Goal: Task Accomplishment & Management: Manage account settings

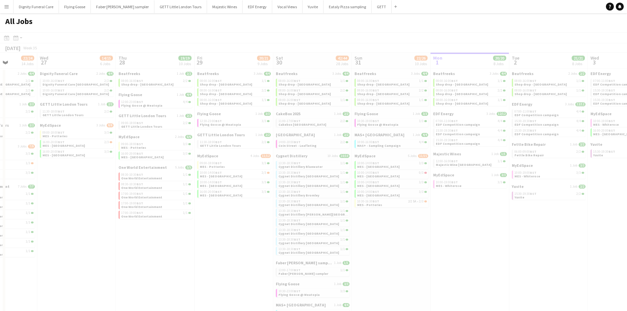
drag, startPoint x: 342, startPoint y: 126, endPoint x: 622, endPoint y: 136, distance: 279.4
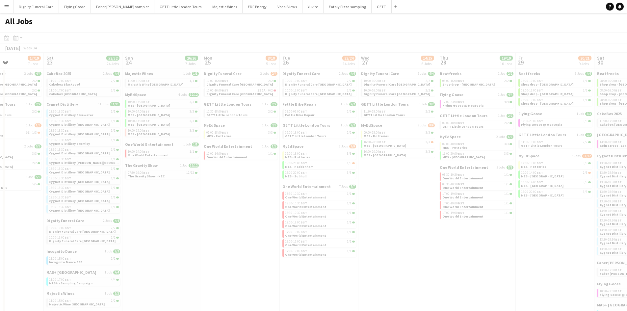
drag, startPoint x: 319, startPoint y: 137, endPoint x: 464, endPoint y: 130, distance: 144.4
click at [627, 130] on html "Menu Boards Boards Boards All jobs Status Workforce Workforce My Workforce Recr…" at bounding box center [313, 252] width 627 height 505
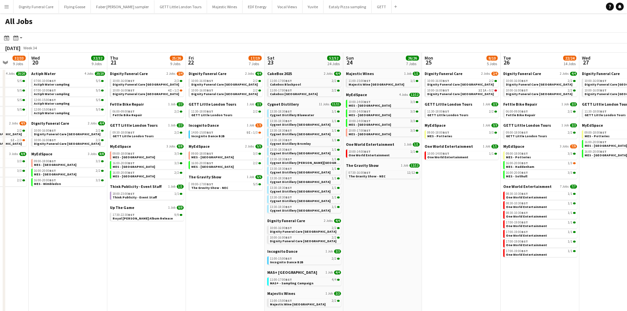
drag, startPoint x: 417, startPoint y: 133, endPoint x: 631, endPoint y: 136, distance: 214.1
click at [627, 136] on html "Menu Boards Boards Boards All jobs Status Workforce Workforce My Workforce Recr…" at bounding box center [313, 252] width 627 height 505
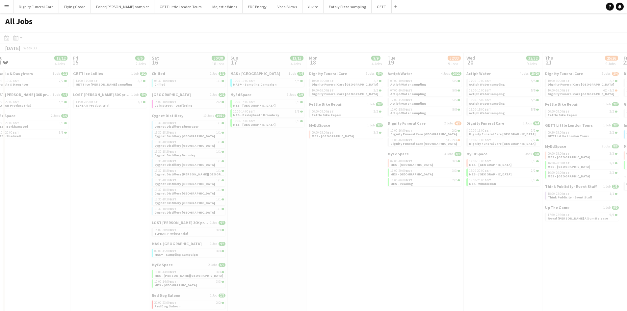
drag, startPoint x: 175, startPoint y: 131, endPoint x: 458, endPoint y: 133, distance: 282.9
click at [604, 125] on app-all-jobs "All Jobs Date picker SEP 2025 SEP 2025 Monday M Tuesday T Wednesday W Thursday …" at bounding box center [313, 259] width 627 height 492
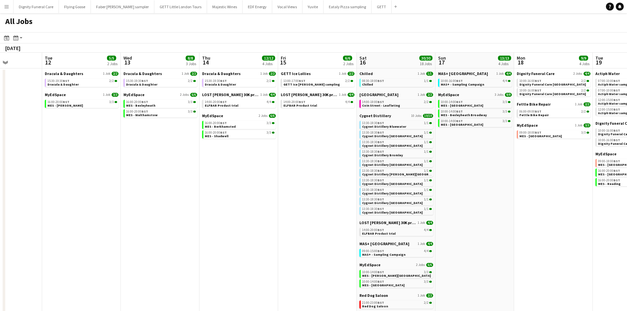
click at [578, 131] on app-all-jobs "All Jobs Date picker SEP 2025 SEP 2025 Monday M Tuesday T Wednesday W Thursday …" at bounding box center [313, 259] width 627 height 492
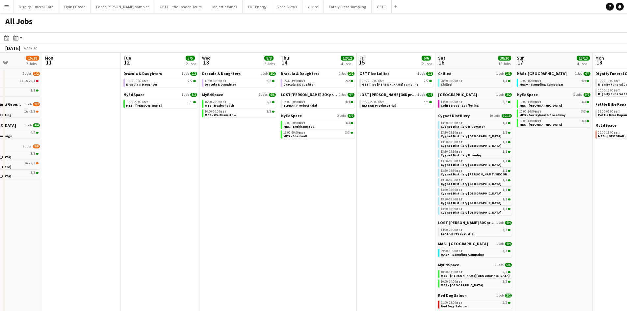
scroll to position [0, 235]
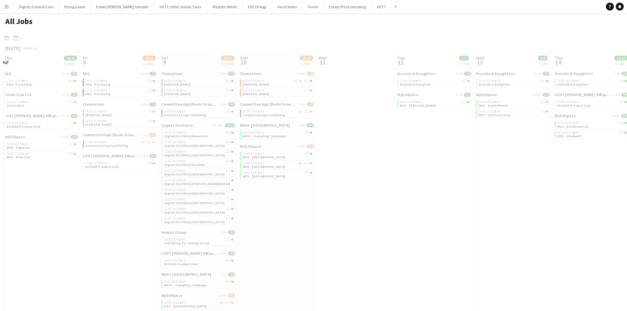
drag, startPoint x: 156, startPoint y: 134, endPoint x: 463, endPoint y: 147, distance: 307.5
click at [583, 133] on app-all-jobs "All Jobs Date picker SEP 2025 SEP 2025 Monday M Tuesday T Wednesday W Thursday …" at bounding box center [313, 259] width 627 height 492
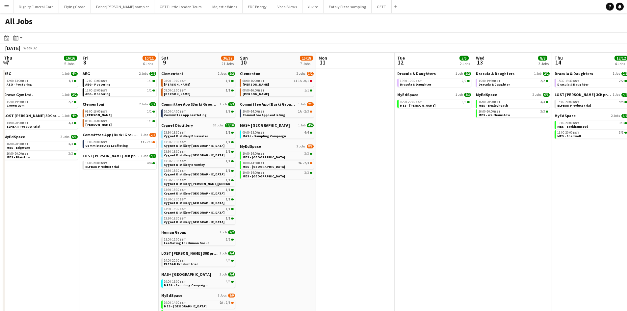
drag, startPoint x: 322, startPoint y: 152, endPoint x: 556, endPoint y: 147, distance: 233.8
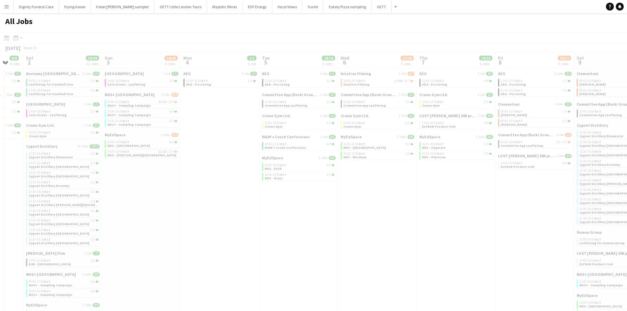
scroll to position [0, 207]
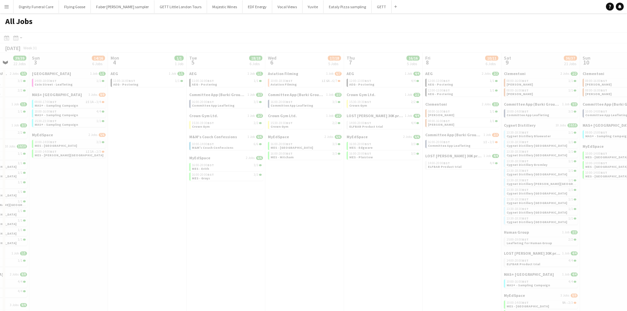
drag, startPoint x: 164, startPoint y: 162, endPoint x: 620, endPoint y: 155, distance: 455.8
click at [627, 155] on html "Menu Boards Boards Boards All jobs Status Workforce Workforce My Workforce Recr…" at bounding box center [313, 252] width 627 height 505
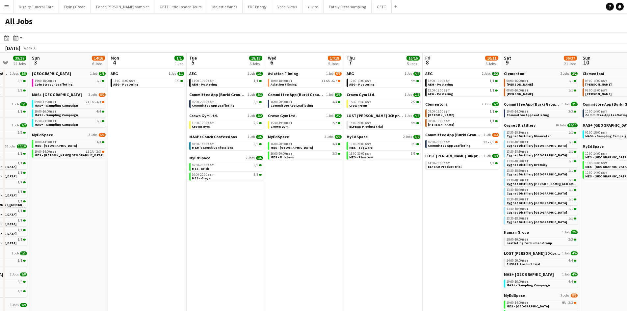
drag, startPoint x: 172, startPoint y: 171, endPoint x: 411, endPoint y: 181, distance: 239.9
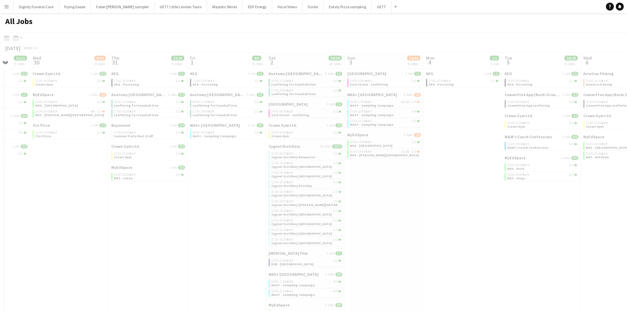
drag, startPoint x: 236, startPoint y: 184, endPoint x: 502, endPoint y: 169, distance: 266.5
click at [627, 162] on html "Menu Boards Boards Boards All jobs Status Workforce Workforce My Workforce Recr…" at bounding box center [313, 252] width 627 height 505
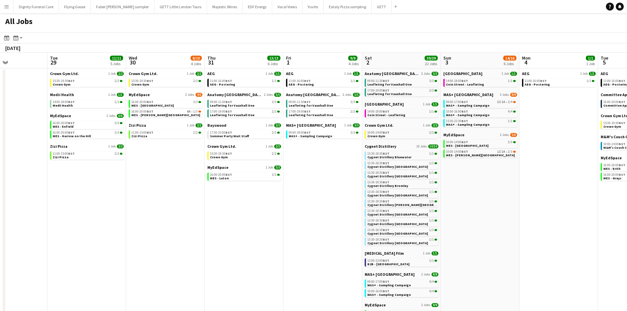
click at [577, 179] on app-all-jobs "All Jobs Date picker SEP 2025 SEP 2025 Monday M Tuesday T Wednesday W Thursday …" at bounding box center [313, 259] width 627 height 492
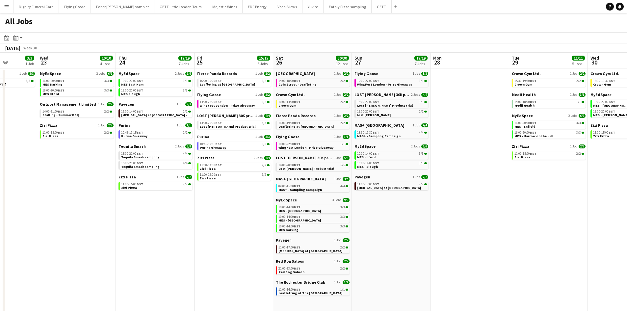
click at [521, 200] on app-all-jobs "All Jobs Date picker SEP 2025 SEP 2025 Monday M Tuesday T Wednesday W Thursday …" at bounding box center [313, 259] width 627 height 492
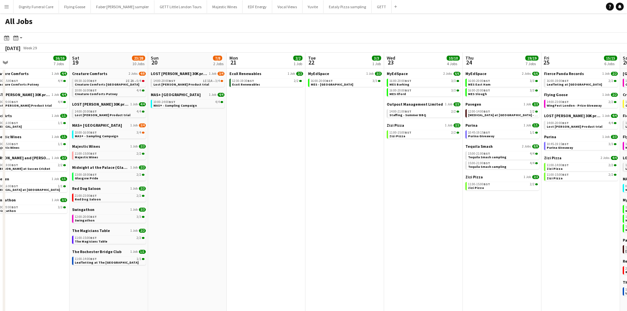
click at [497, 201] on app-all-jobs "All Jobs Date picker SEP 2025 SEP 2025 Monday M Tuesday T Wednesday W Thursday …" at bounding box center [313, 259] width 627 height 492
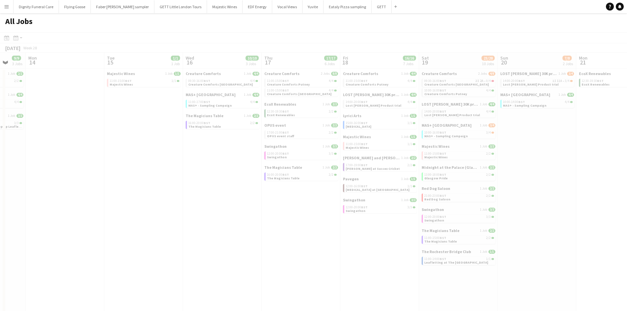
drag, startPoint x: 89, startPoint y: 198, endPoint x: 379, endPoint y: 197, distance: 289.8
click at [436, 196] on app-all-jobs "All Jobs Date picker SEP 2025 SEP 2025 Monday M Tuesday T Wednesday W Thursday …" at bounding box center [313, 259] width 627 height 492
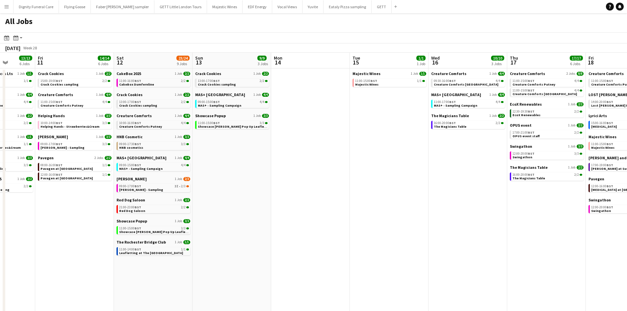
click at [460, 184] on app-all-jobs "All Jobs Date picker SEP 2025 SEP 2025 Monday M Tuesday T Wednesday W Thursday …" at bounding box center [313, 259] width 627 height 492
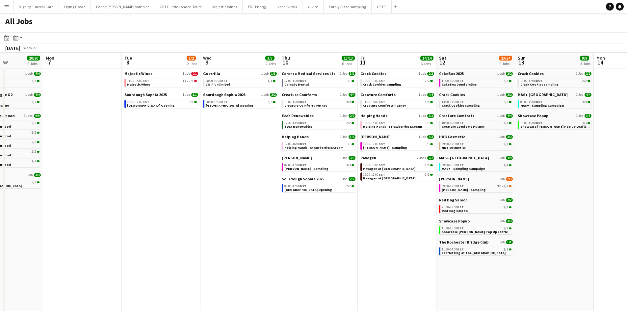
click at [527, 184] on app-all-jobs "All Jobs Date picker SEP 2025 SEP 2025 Monday M Tuesday T Wednesday W Thursday …" at bounding box center [313, 259] width 627 height 492
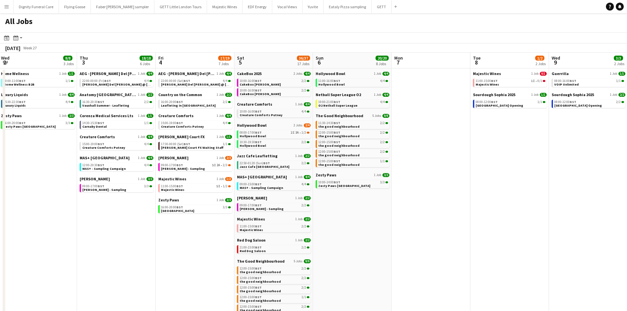
scroll to position [0, 204]
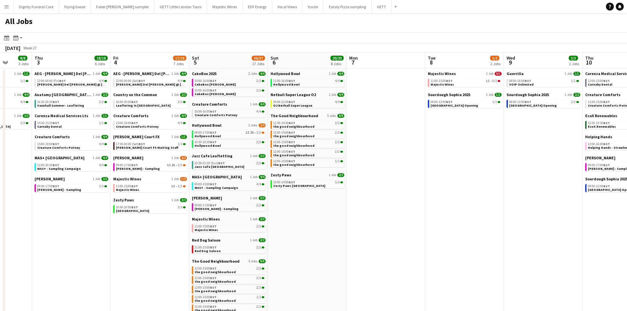
click at [549, 188] on app-all-jobs "All Jobs Date picker SEP 2025 SEP 2025 Monday M Tuesday T Wednesday W Thursday …" at bounding box center [313, 259] width 627 height 492
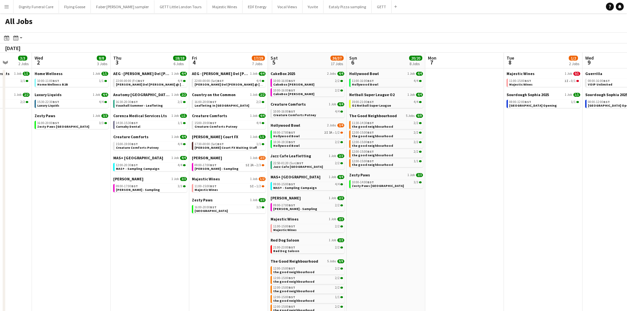
scroll to position [0, 0]
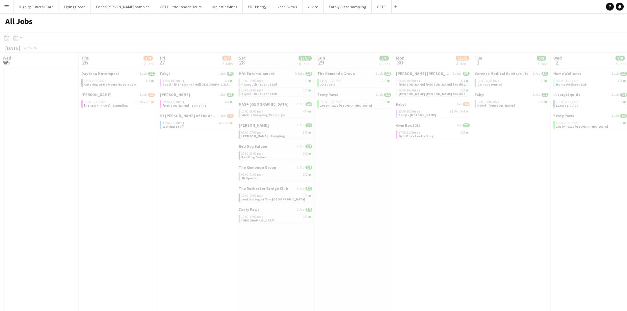
drag, startPoint x: 193, startPoint y: 196, endPoint x: 587, endPoint y: 180, distance: 394.8
click at [598, 179] on app-all-jobs "All Jobs Date picker SEP 2025 SEP 2025 Monday M Tuesday T Wednesday W Thursday …" at bounding box center [313, 259] width 627 height 492
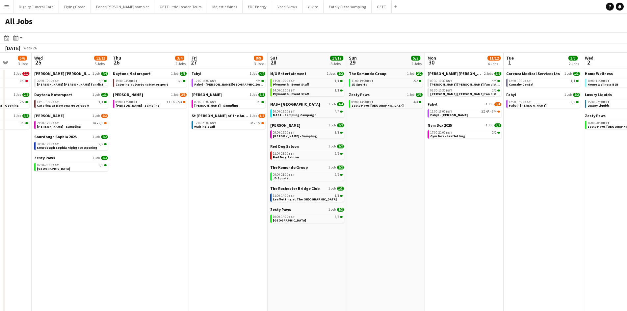
click at [595, 183] on app-all-jobs "All Jobs Date picker SEP 2025 SEP 2025 Monday M Tuesday T Wednesday W Thursday …" at bounding box center [313, 259] width 627 height 492
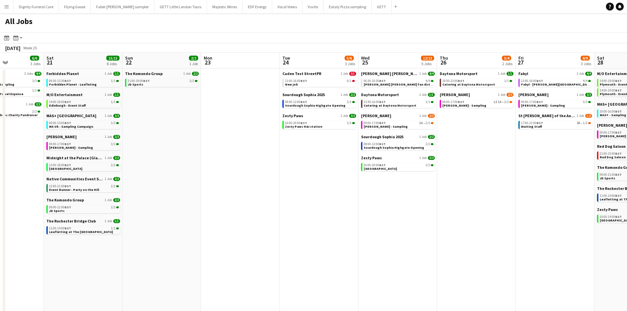
click at [533, 196] on app-all-jobs "All Jobs Date picker SEP 2025 SEP 2025 Monday M Tuesday T Wednesday W Thursday …" at bounding box center [313, 259] width 627 height 492
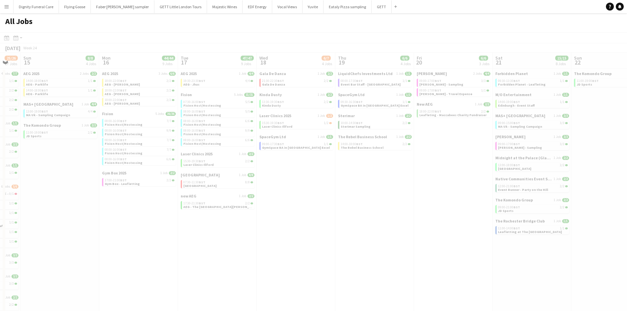
drag, startPoint x: 156, startPoint y: 195, endPoint x: 359, endPoint y: 194, distance: 203.2
click at [467, 192] on app-all-jobs "All Jobs Date picker SEP 2025 SEP 2025 Monday M Tuesday T Wednesday W Thursday …" at bounding box center [313, 259] width 627 height 492
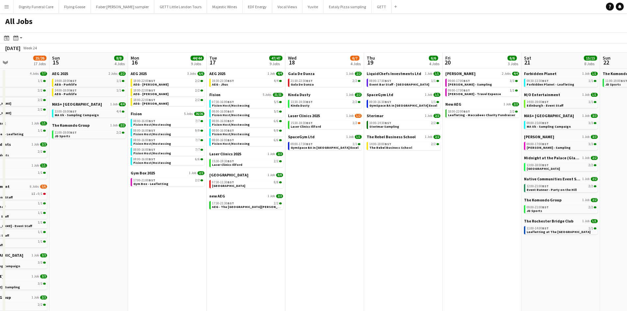
click at [448, 189] on app-all-jobs "All Jobs Date picker SEP 2025 SEP 2025 Monday M Tuesday T Wednesday W Thursday …" at bounding box center [313, 259] width 627 height 492
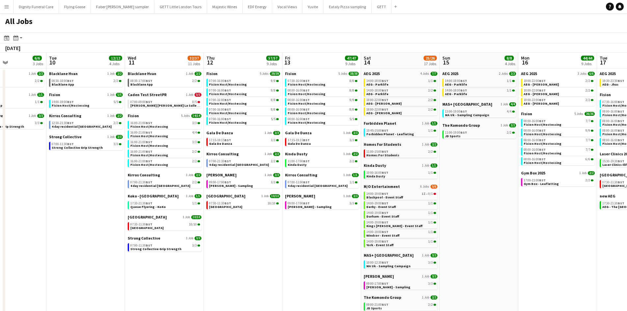
drag, startPoint x: 257, startPoint y: 192, endPoint x: 394, endPoint y: 190, distance: 136.7
click at [393, 191] on app-calendar-viewport "Sat 7 25/26 14 Jobs Sun 8 15/18 4 Jobs Mon 9 6/6 3 Jobs Tue 10 12/12 4 Jobs Wed…" at bounding box center [313, 279] width 627 height 453
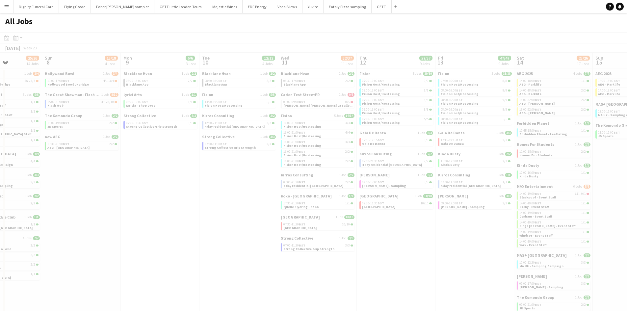
click at [366, 191] on app-all-jobs "All Jobs Date picker SEP 2025 SEP 2025 Monday M Tuesday T Wednesday W Thursday …" at bounding box center [313, 259] width 627 height 492
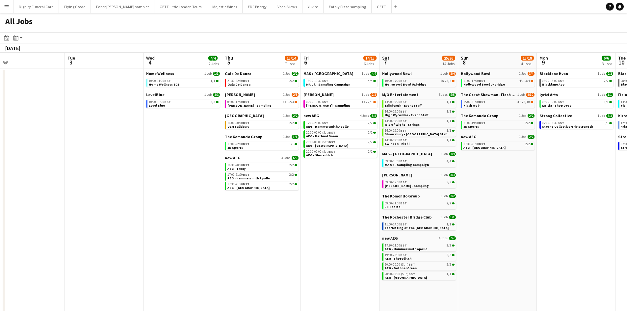
drag, startPoint x: 179, startPoint y: 201, endPoint x: 432, endPoint y: 202, distance: 252.9
click at [434, 202] on app-calendar-viewport "Sat 31 14/15 9 Jobs Sun 1 8/8 6 Jobs Mon 2 Tue 3 Wed 4 4/4 2 Jobs Thu 5 13/14 7…" at bounding box center [313, 279] width 627 height 453
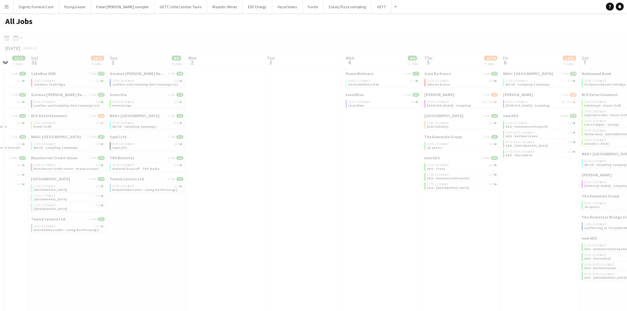
drag, startPoint x: 161, startPoint y: 196, endPoint x: 524, endPoint y: 205, distance: 362.6
click at [524, 205] on app-calendar-viewport "Wed 28 Thu 29 6/6 3 Jobs Fri 30 11/11 7 Jobs Sat 31 14/15 9 Jobs Sun 1 8/8 6 Jo…" at bounding box center [313, 279] width 627 height 453
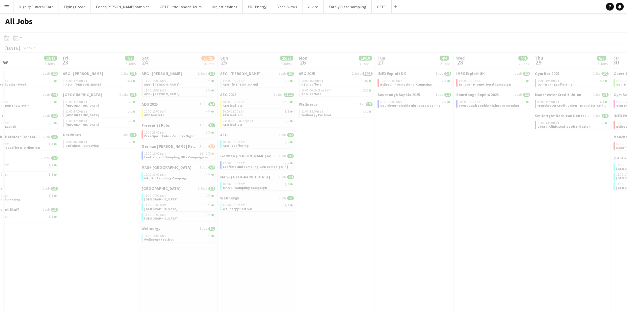
drag, startPoint x: 176, startPoint y: 204, endPoint x: 592, endPoint y: 174, distance: 417.3
click at [592, 174] on app-all-jobs "All Jobs Date picker SEP 2025 SEP 2025 Monday M Tuesday T Wednesday W Thursday …" at bounding box center [313, 259] width 627 height 492
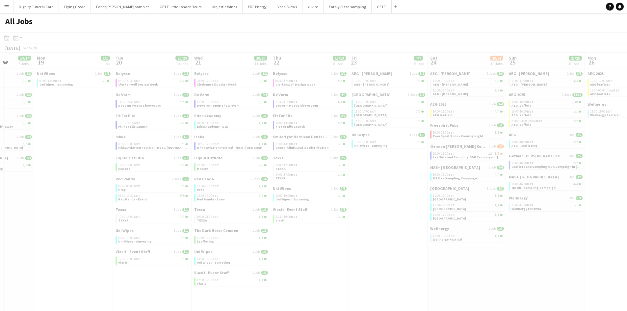
drag, startPoint x: 223, startPoint y: 185, endPoint x: 364, endPoint y: 185, distance: 140.9
click at [602, 184] on app-all-jobs "All Jobs Date picker SEP 2025 SEP 2025 Monday M Tuesday T Wednesday W Thursday …" at bounding box center [313, 259] width 627 height 492
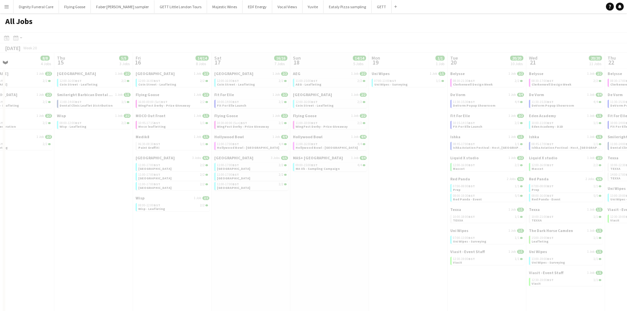
drag, startPoint x: 224, startPoint y: 184, endPoint x: 562, endPoint y: 188, distance: 337.9
click at [601, 182] on app-all-jobs "All Jobs Date picker SEP 2025 SEP 2025 Monday M Tuesday T Wednesday W Thursday …" at bounding box center [313, 259] width 627 height 492
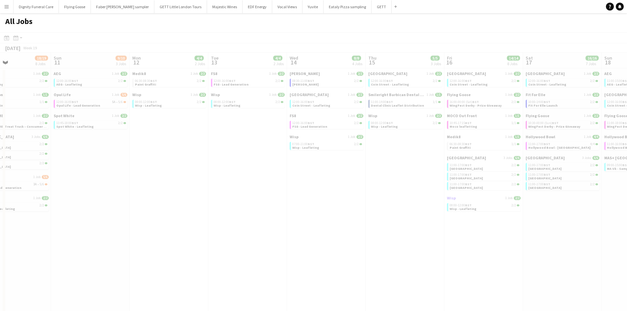
drag, startPoint x: 207, startPoint y: 207, endPoint x: 453, endPoint y: 200, distance: 245.4
click at [549, 195] on app-all-jobs "All Jobs Date picker SEP 2025 SEP 2025 Monday M Tuesday T Wednesday W Thursday …" at bounding box center [313, 259] width 627 height 492
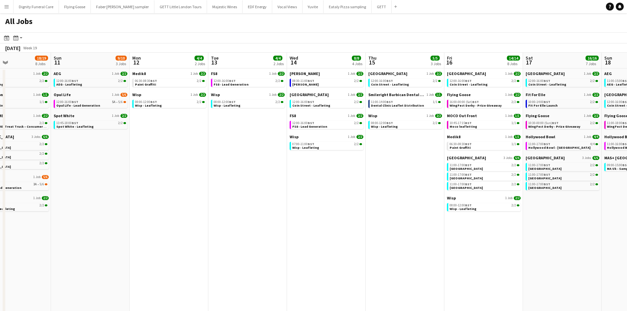
scroll to position [0, 171]
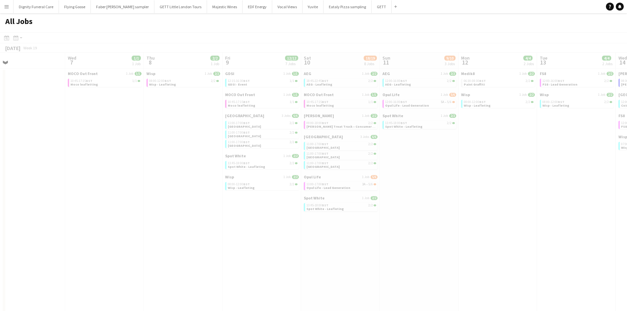
drag, startPoint x: 161, startPoint y: 214, endPoint x: 569, endPoint y: 207, distance: 407.7
click at [581, 204] on app-all-jobs "All Jobs Date picker SEP 2025 SEP 2025 Monday M Tuesday T Wednesday W Thursday …" at bounding box center [313, 259] width 627 height 492
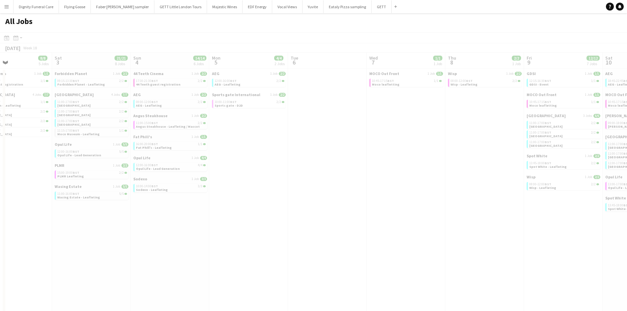
drag, startPoint x: 482, startPoint y: 225, endPoint x: 463, endPoint y: 235, distance: 21.7
click at [617, 217] on app-all-jobs "All Jobs Date picker SEP 2025 SEP 2025 Monday M Tuesday T Wednesday W Thursday …" at bounding box center [313, 259] width 627 height 492
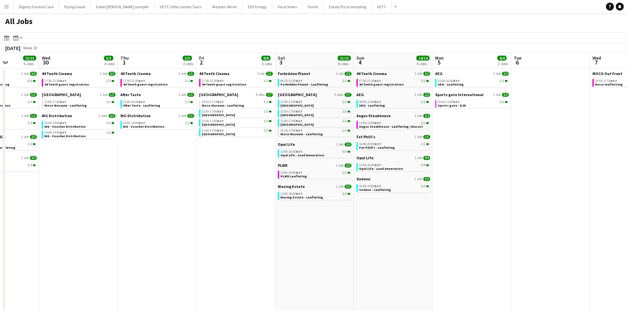
scroll to position [0, 196]
drag, startPoint x: 288, startPoint y: 237, endPoint x: 513, endPoint y: 224, distance: 224.6
click at [513, 224] on app-calendar-viewport "Sun 27 16/16 3 Jobs Mon 28 10/10 3 Jobs Tue 29 13/13 5 Jobs Wed 30 5/5 4 Jobs T…" at bounding box center [313, 279] width 627 height 453
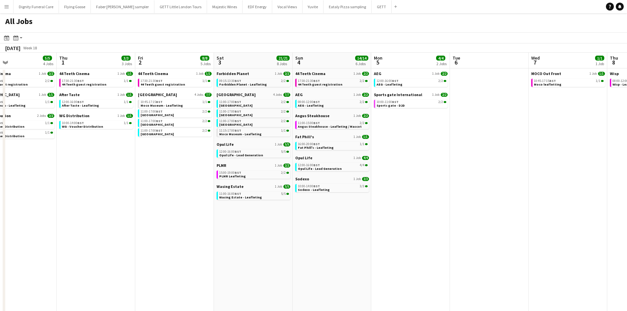
scroll to position [0, 261]
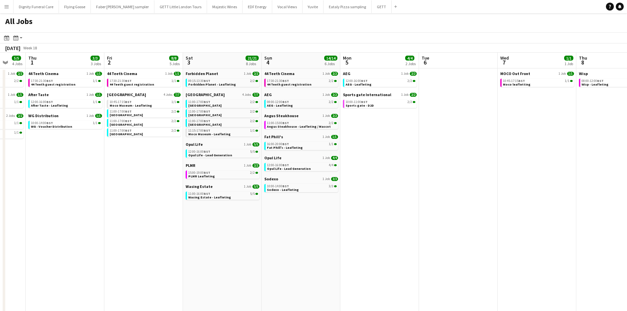
drag, startPoint x: 365, startPoint y: 228, endPoint x: 284, endPoint y: 230, distance: 80.0
click at [271, 225] on app-calendar-viewport "Mon 28 10/10 3 Jobs Tue 29 13/13 5 Jobs Wed 30 5/5 4 Jobs Thu 1 3/3 3 Jobs Fri …" at bounding box center [313, 279] width 627 height 453
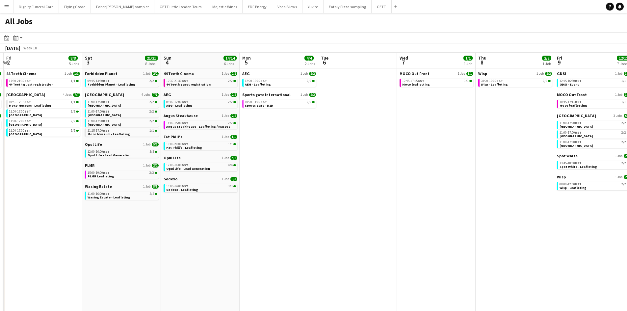
drag, startPoint x: 414, startPoint y: 220, endPoint x: 312, endPoint y: 224, distance: 102.5
click at [312, 223] on app-calendar-viewport "Tue 29 13/13 5 Jobs Wed 30 5/5 4 Jobs Thu 1 3/3 3 Jobs Fri 2 8/8 5 Jobs Sat 3 2…" at bounding box center [313, 279] width 627 height 453
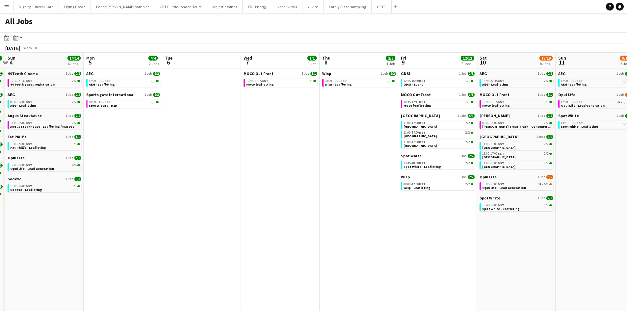
scroll to position [0, 234]
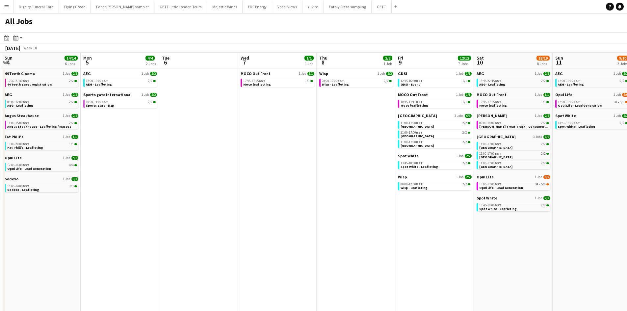
drag, startPoint x: 441, startPoint y: 216, endPoint x: 283, endPoint y: 218, distance: 158.1
click at [283, 218] on app-calendar-viewport "Thu 1 3/3 3 Jobs Fri 2 8/8 5 Jobs Sat 3 21/21 8 Jobs Sun 4 14/14 6 Jobs Mon 5 4…" at bounding box center [313, 279] width 627 height 453
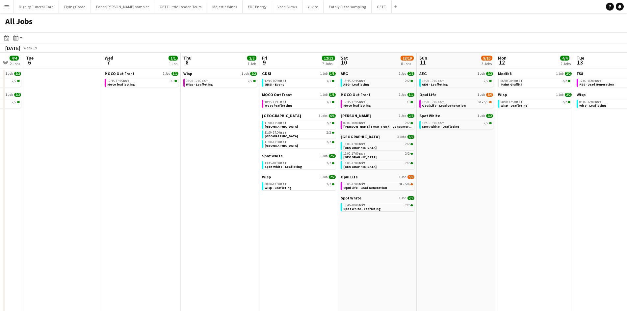
scroll to position [0, 214]
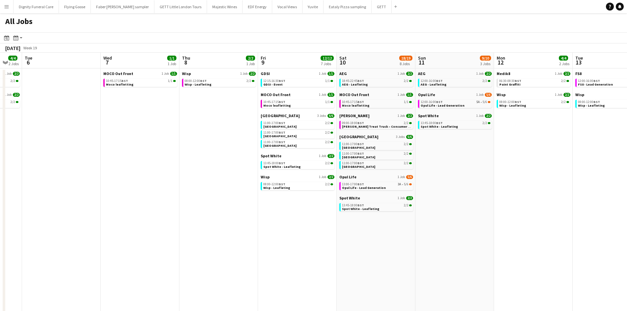
drag, startPoint x: 414, startPoint y: 231, endPoint x: 276, endPoint y: 228, distance: 137.7
click at [277, 228] on app-calendar-viewport "Sat 3 21/21 8 Jobs Sun 4 14/14 6 Jobs Mon 5 4/4 2 Jobs Tue 6 Wed 7 1/1 1 Job Th…" at bounding box center [313, 279] width 627 height 453
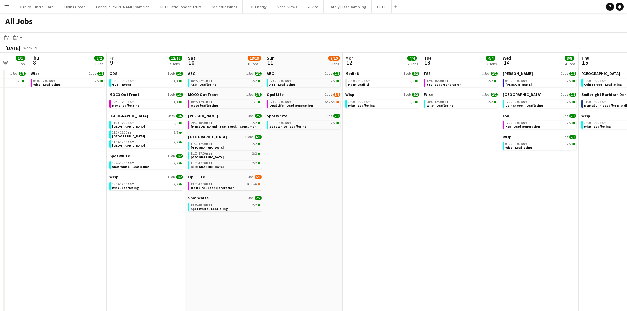
drag, startPoint x: 494, startPoint y: 219, endPoint x: 333, endPoint y: 226, distance: 161.2
click at [333, 226] on app-calendar-viewport "Mon 5 4/4 2 Jobs Tue 6 Wed 7 1/1 1 Job Thu 8 2/2 1 Job Fri 9 12/12 7 Jobs Sat 1…" at bounding box center [313, 279] width 627 height 453
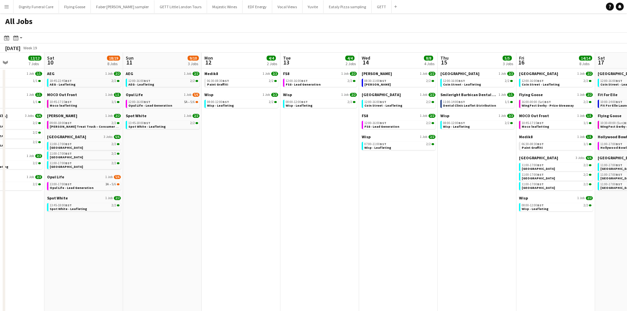
drag, startPoint x: 508, startPoint y: 229, endPoint x: 374, endPoint y: 229, distance: 134.3
click at [374, 229] on app-calendar-viewport "Wed 7 1/1 1 Job Thu 8 2/2 1 Job Fri 9 12/12 7 Jobs Sat 10 18/19 8 Jobs Sun 11 9…" at bounding box center [313, 279] width 627 height 453
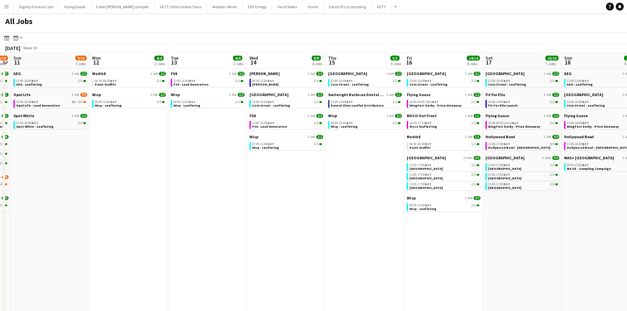
drag, startPoint x: 387, startPoint y: 186, endPoint x: 276, endPoint y: 185, distance: 111.3
click at [277, 185] on app-calendar-viewport "Thu 8 2/2 1 Job Fri 9 12/12 7 Jobs Sat 10 18/19 8 Jobs Sun 11 9/10 3 Jobs Mon 1…" at bounding box center [313, 279] width 627 height 453
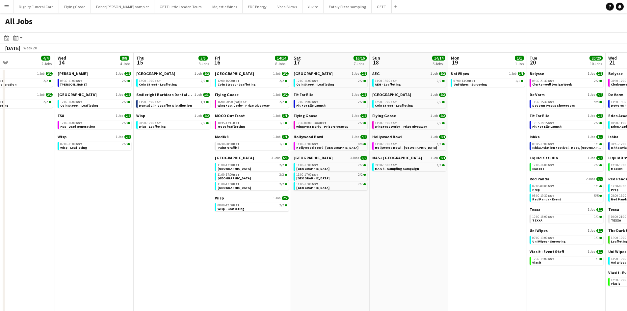
drag, startPoint x: 462, startPoint y: 236, endPoint x: 270, endPoint y: 250, distance: 192.8
click at [270, 250] on app-calendar-viewport "Sat 10 18/19 8 Jobs Sun 11 9/10 3 Jobs Mon 12 4/4 2 Jobs Tue 13 4/4 2 Jobs Wed …" at bounding box center [313, 279] width 627 height 453
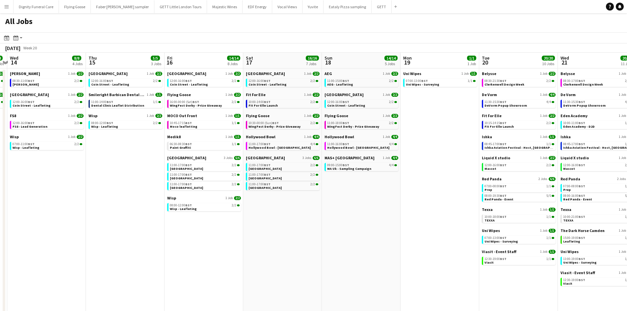
drag, startPoint x: 376, startPoint y: 242, endPoint x: 338, endPoint y: 242, distance: 38.9
click at [338, 242] on app-calendar-viewport "Sun 11 9/10 3 Jobs Mon 12 4/4 2 Jobs Tue 13 4/4 2 Jobs Wed 14 8/8 4 Jobs Thu 15…" at bounding box center [313, 279] width 627 height 453
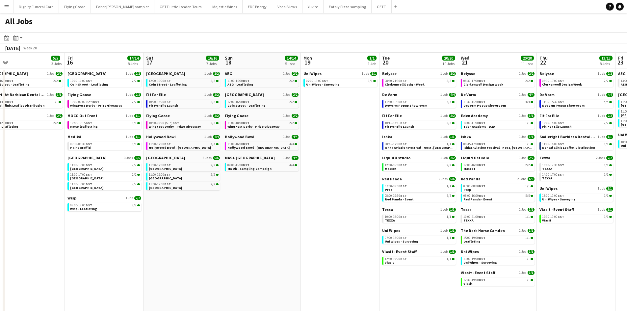
scroll to position [0, 251]
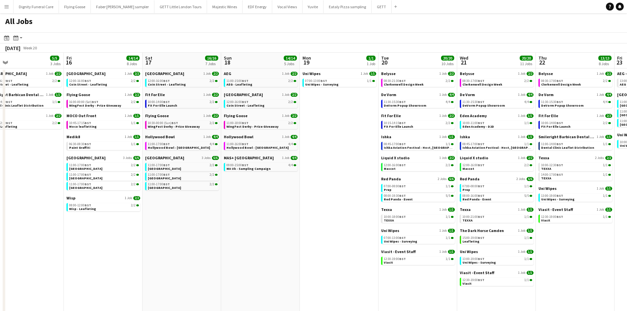
drag, startPoint x: 375, startPoint y: 216, endPoint x: 275, endPoint y: 220, distance: 100.2
click at [275, 220] on app-calendar-viewport "Mon 12 4/4 2 Jobs Tue 13 4/4 2 Jobs Wed 14 8/8 4 Jobs Thu 15 5/5 3 Jobs Fri 16 …" at bounding box center [313, 279] width 627 height 453
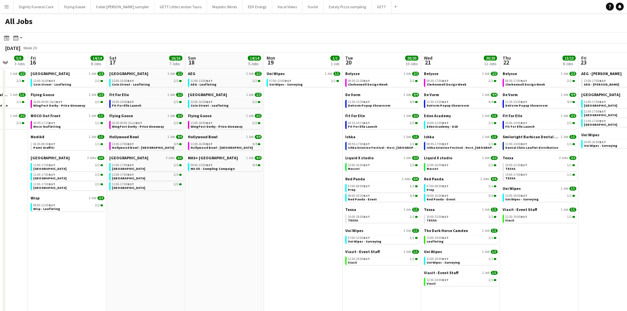
scroll to position [0, 208]
drag, startPoint x: 334, startPoint y: 215, endPoint x: 298, endPoint y: 217, distance: 36.3
click at [298, 217] on app-calendar-viewport "Tue 13 4/4 2 Jobs Wed 14 8/8 4 Jobs Thu 15 5/5 3 Jobs Fri 16 14/14 8 Jobs Sat 1…" at bounding box center [313, 279] width 627 height 453
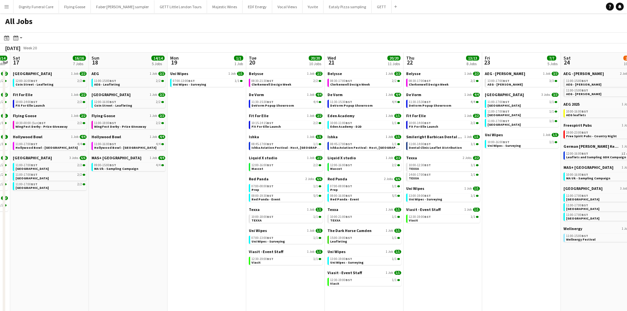
scroll to position [0, 226]
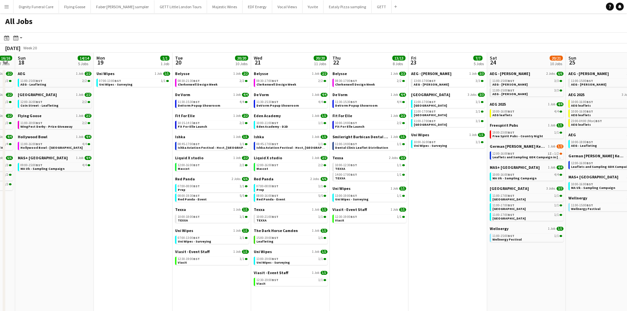
drag, startPoint x: 561, startPoint y: 257, endPoint x: 392, endPoint y: 266, distance: 170.1
click at [392, 266] on app-calendar-viewport "Thu 15 5/5 3 Jobs Fri 16 14/14 8 Jobs Sat 17 16/16 7 Jobs Sun 18 14/14 5 Jobs M…" at bounding box center [313, 279] width 627 height 453
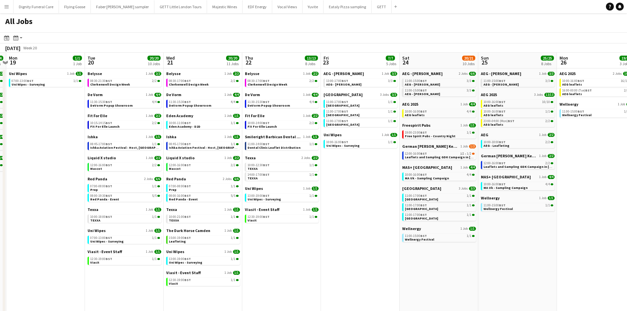
drag, startPoint x: 507, startPoint y: 270, endPoint x: 420, endPoint y: 270, distance: 87.6
click at [420, 270] on app-calendar-viewport "Fri 16 14/14 8 Jobs Sat 17 16/16 7 Jobs Sun 18 14/14 5 Jobs Mon 19 1/1 1 Job Tu…" at bounding box center [313, 279] width 627 height 453
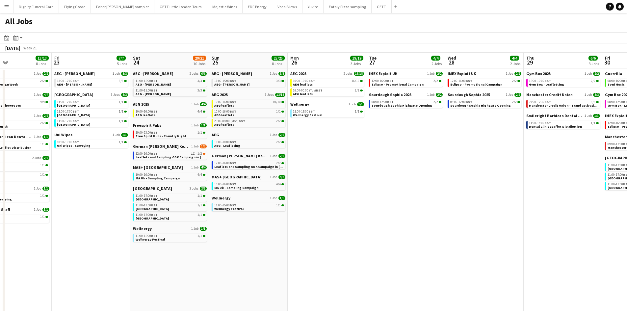
drag, startPoint x: 532, startPoint y: 261, endPoint x: 263, endPoint y: 244, distance: 269.6
click at [261, 244] on app-calendar-viewport "Mon 19 1/1 1 Job Tue 20 20/20 10 Jobs Wed 21 20/20 11 Jobs Thu 22 13/13 8 Jobs …" at bounding box center [313, 279] width 627 height 453
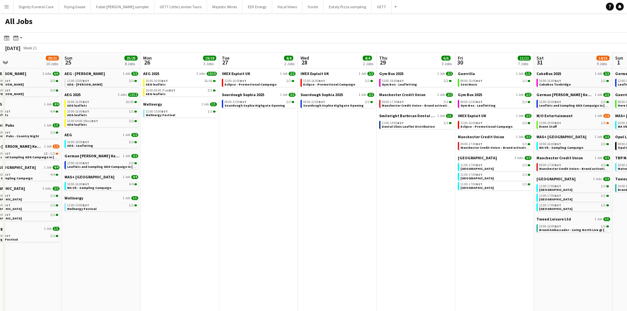
scroll to position [0, 253]
drag, startPoint x: 425, startPoint y: 220, endPoint x: 279, endPoint y: 223, distance: 145.6
click at [279, 223] on app-calendar-viewport "Wed 21 20/20 11 Jobs Thu 22 13/13 8 Jobs Fri 23 7/7 5 Jobs Sat 24 20/21 10 Jobs…" at bounding box center [313, 279] width 627 height 453
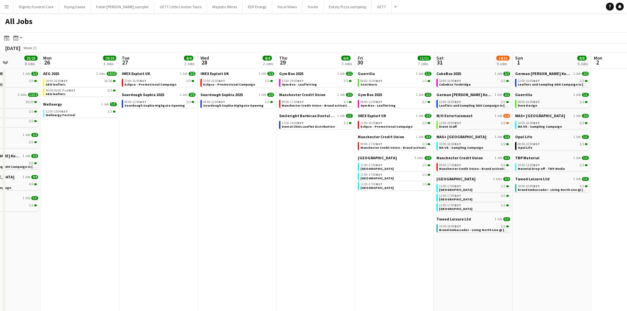
drag, startPoint x: 500, startPoint y: 246, endPoint x: 82, endPoint y: 243, distance: 418.2
click at [400, 247] on app-calendar-viewport "Fri 23 7/7 5 Jobs Sat 24 20/21 10 Jobs Sun 25 25/25 8 Jobs Mon 26 19/19 3 Jobs …" at bounding box center [313, 279] width 627 height 453
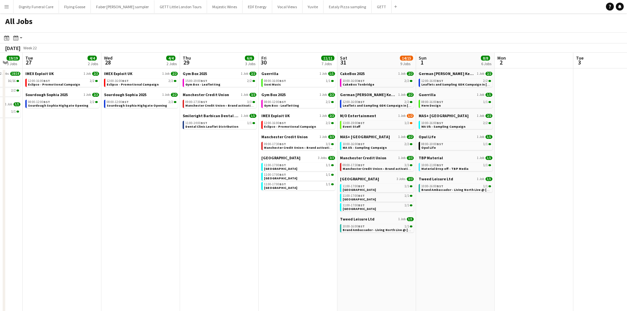
scroll to position [0, 214]
drag, startPoint x: 527, startPoint y: 259, endPoint x: 217, endPoint y: 218, distance: 312.6
click at [430, 263] on app-calendar-viewport "Sat 24 20/21 10 Jobs Sun 25 25/25 8 Jobs Mon 26 19/19 3 Jobs Tue 27 4/4 2 Jobs …" at bounding box center [313, 279] width 627 height 453
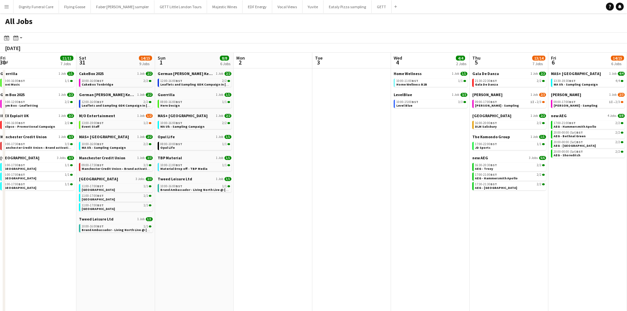
drag, startPoint x: 523, startPoint y: 225, endPoint x: 216, endPoint y: 178, distance: 310.1
click at [0, 195] on html "Menu Boards Boards Boards All jobs Status Workforce Workforce My Workforce Recr…" at bounding box center [313, 252] width 627 height 505
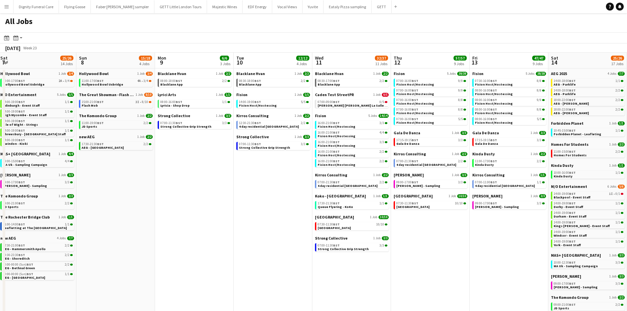
drag, startPoint x: 446, startPoint y: 178, endPoint x: 61, endPoint y: 175, distance: 384.3
click at [0, 172] on html "Menu Boards Boards Boards All jobs Status Workforce Workforce My Workforce Recr…" at bounding box center [313, 252] width 627 height 505
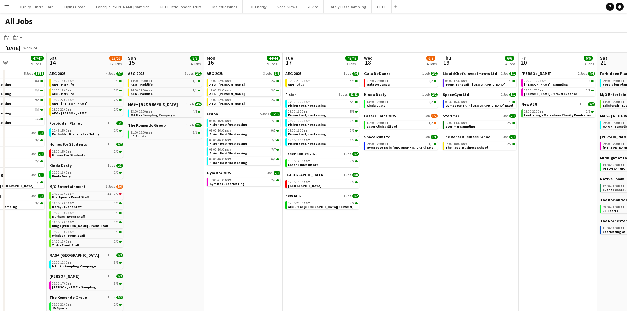
drag, startPoint x: 514, startPoint y: 193, endPoint x: 407, endPoint y: 182, distance: 107.6
click at [0, 170] on html "Menu Boards Boards Boards All jobs Status Workforce Workforce My Workforce Recr…" at bounding box center [313, 252] width 627 height 505
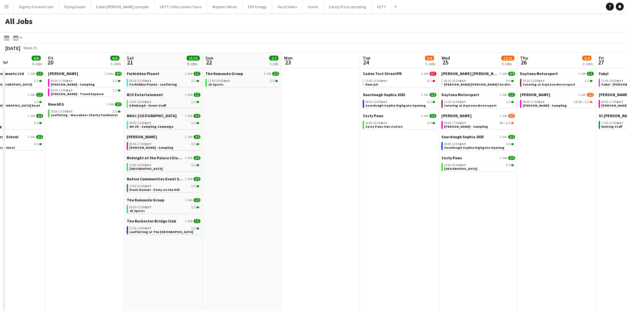
drag, startPoint x: 470, startPoint y: 184, endPoint x: 115, endPoint y: 172, distance: 354.5
click at [0, 170] on html "Menu Boards Boards Boards All jobs Status Workforce Workforce My Workforce Recr…" at bounding box center [313, 252] width 627 height 505
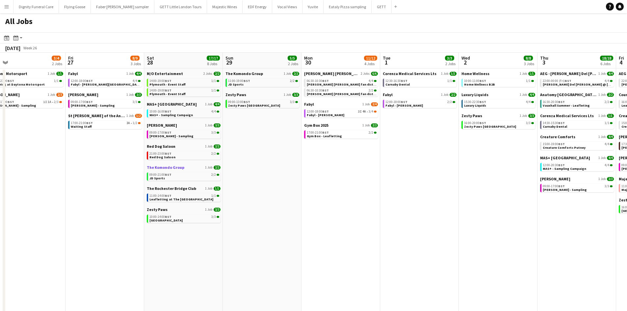
drag, startPoint x: 553, startPoint y: 199, endPoint x: 168, endPoint y: 170, distance: 386.0
click at [0, 176] on html "Menu Boards Boards Boards All jobs Status Workforce Workforce My Workforce Recr…" at bounding box center [313, 252] width 627 height 505
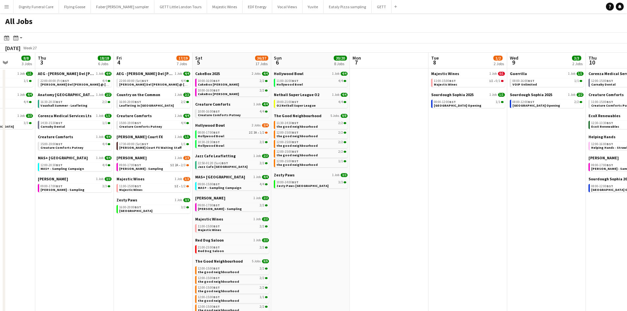
drag, startPoint x: 508, startPoint y: 192, endPoint x: -58, endPoint y: 169, distance: 567.1
click at [0, 169] on html "Menu Boards Boards Boards All jobs Status Workforce Workforce My Workforce Recr…" at bounding box center [313, 252] width 627 height 505
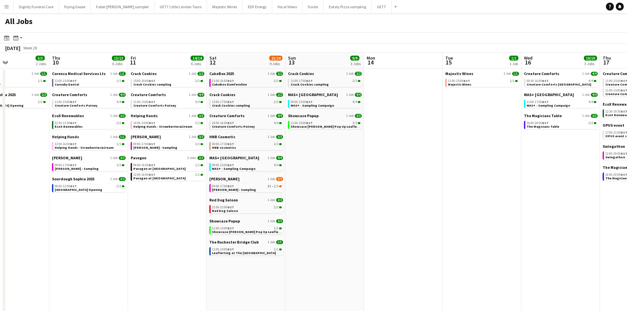
drag, startPoint x: 542, startPoint y: 193, endPoint x: 46, endPoint y: 150, distance: 498.1
click at [0, 155] on html "Menu Boards Boards Boards All jobs Status Workforce Workforce My Workforce Recr…" at bounding box center [313, 252] width 627 height 505
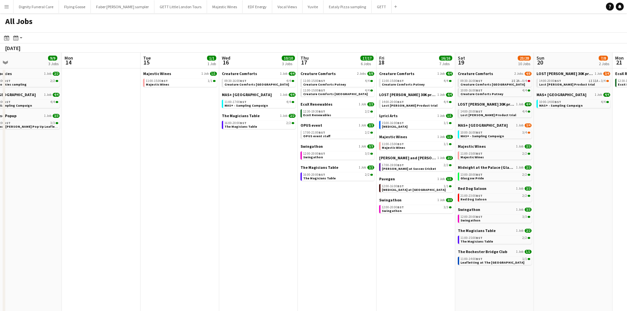
drag, startPoint x: 479, startPoint y: 186, endPoint x: -128, endPoint y: 156, distance: 607.6
click at [0, 156] on html "Menu Boards Boards Boards All jobs Status Workforce Workforce My Workforce Recr…" at bounding box center [313, 252] width 627 height 505
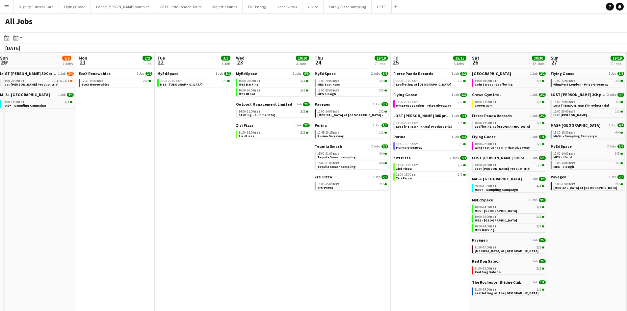
drag, startPoint x: 539, startPoint y: 199, endPoint x: 8, endPoint y: 164, distance: 532.6
click at [0, 172] on html "Menu Boards Boards Boards All jobs Status Workforce Workforce My Workforce Recr…" at bounding box center [313, 252] width 627 height 505
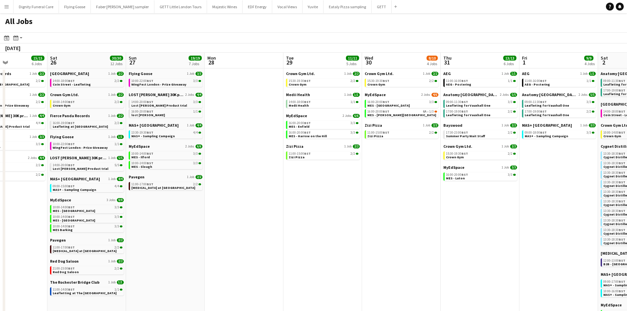
drag, startPoint x: 575, startPoint y: 192, endPoint x: 31, endPoint y: 168, distance: 544.2
click at [24, 169] on app-calendar-viewport "Tue 22 3/3 1 Job Wed 23 10/10 4 Jobs Thu 24 19/19 7 Jobs Fri 25 15/15 6 Jobs Sa…" at bounding box center [313, 279] width 627 height 453
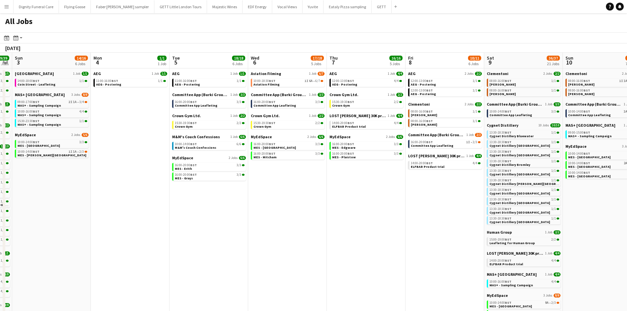
drag, startPoint x: 516, startPoint y: 189, endPoint x: 45, endPoint y: 156, distance: 472.4
click at [0, 162] on html "Menu Boards Boards Boards All jobs Status Workforce Workforce My Workforce Recr…" at bounding box center [313, 252] width 627 height 505
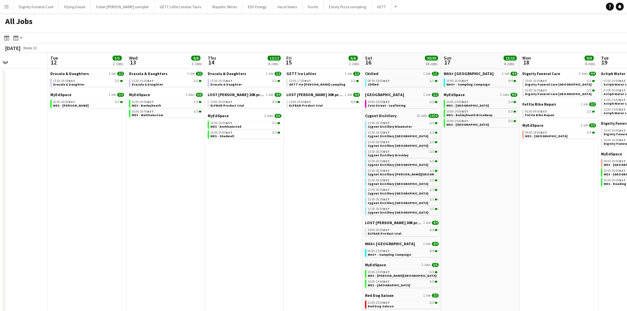
drag, startPoint x: 506, startPoint y: 183, endPoint x: 366, endPoint y: 175, distance: 140.2
click at [0, 149] on html "Menu Boards Boards Boards All jobs Status Workforce Workforce My Workforce Recr…" at bounding box center [313, 252] width 627 height 505
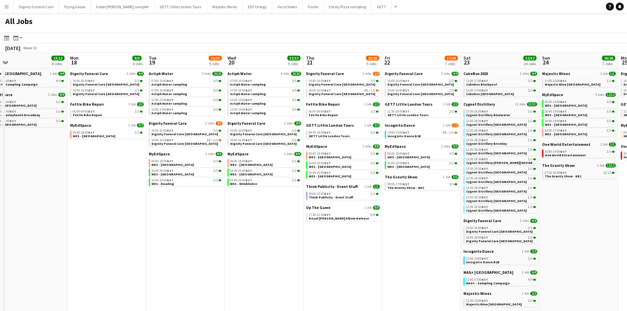
drag, startPoint x: 424, startPoint y: 187, endPoint x: -61, endPoint y: 163, distance: 486.3
click at [0, 163] on html "Menu Boards Boards Boards All jobs Status Workforce Workforce My Workforce Recr…" at bounding box center [313, 252] width 627 height 505
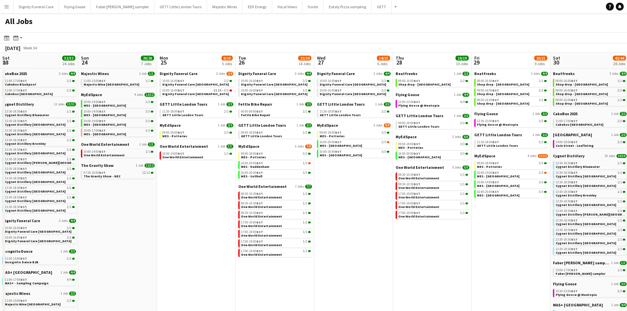
drag, startPoint x: 489, startPoint y: 198, endPoint x: 91, endPoint y: 174, distance: 399.2
click at [72, 174] on app-calendar-viewport "Wed 20 32/32 9 Jobs Thu 21 25/26 9 Jobs Fri 22 17/19 7 Jobs Sat 23 52/52 24 Job…" at bounding box center [313, 279] width 627 height 453
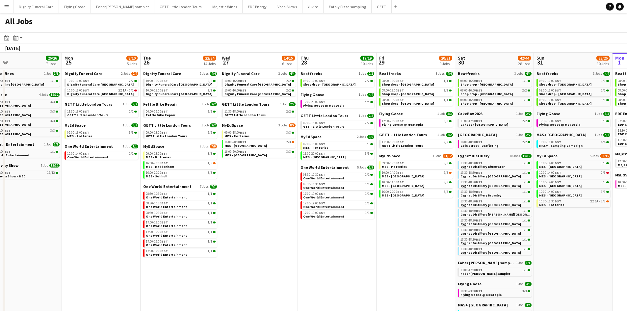
scroll to position [0, 262]
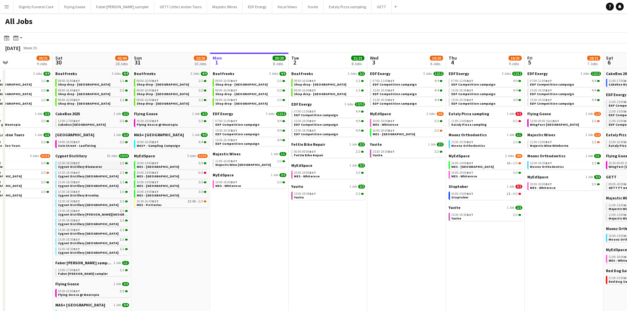
drag, startPoint x: 501, startPoint y: 185, endPoint x: 66, endPoint y: 169, distance: 435.3
click at [0, 172] on html "Menu Boards Boards Boards All jobs Status Workforce Workforce My Workforce Recr…" at bounding box center [313, 252] width 627 height 505
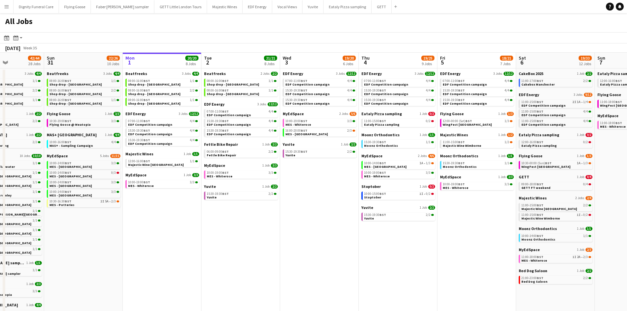
drag, startPoint x: 434, startPoint y: 237, endPoint x: 353, endPoint y: 243, distance: 81.9
click at [354, 241] on app-calendar-viewport "Thu 28 19/19 10 Jobs Fri 29 20/21 9 Jobs Sat 30 42/44 28 Jobs Sun 31 22/26 10 J…" at bounding box center [313, 279] width 627 height 453
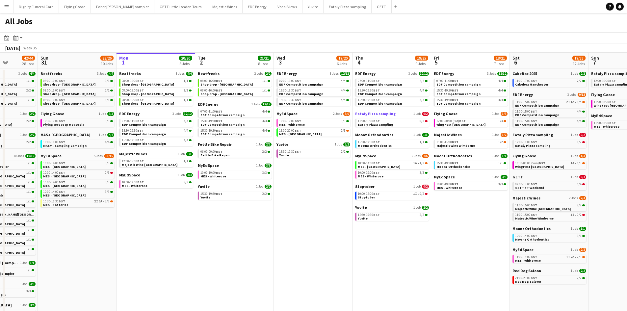
click at [379, 114] on span "Eataly Pizza sampling" at bounding box center [375, 113] width 41 height 5
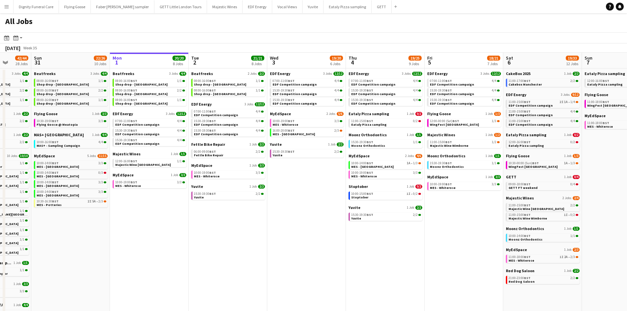
drag, startPoint x: 424, startPoint y: 212, endPoint x: 380, endPoint y: 212, distance: 44.1
click at [383, 211] on app-calendar-viewport "Thu 28 19/19 10 Jobs Fri 29 20/21 9 Jobs Sat 30 42/44 28 Jobs Sun 31 22/26 10 J…" at bounding box center [313, 279] width 627 height 453
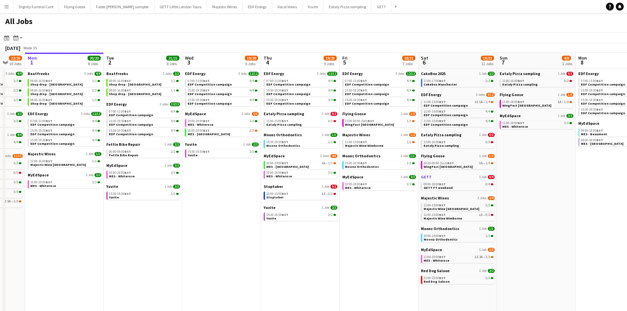
click at [426, 175] on span "GETT" at bounding box center [426, 177] width 11 height 5
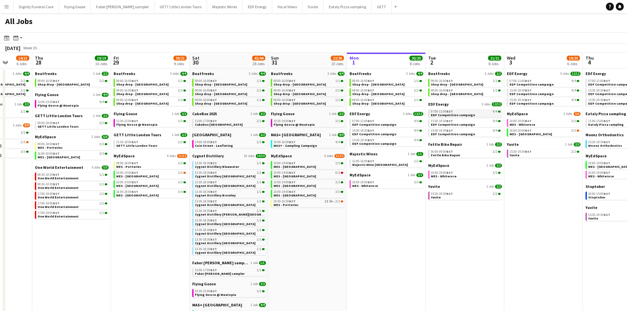
drag, startPoint x: 166, startPoint y: 124, endPoint x: 424, endPoint y: 112, distance: 258.8
click at [430, 113] on app-calendar-viewport "Tue 26 22/24 14 Jobs Wed 27 14/15 6 Jobs Thu 28 19/19 10 Jobs Fri 29 20/21 9 Jo…" at bounding box center [313, 279] width 627 height 453
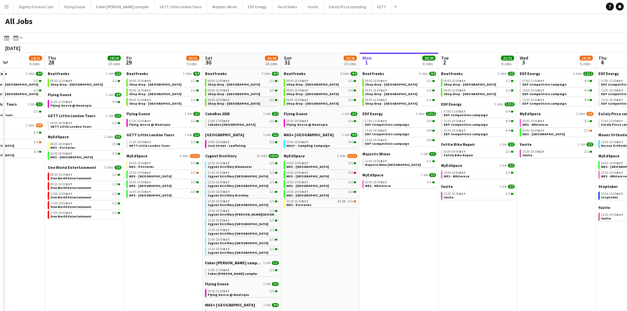
drag, startPoint x: 163, startPoint y: 101, endPoint x: 464, endPoint y: 98, distance: 300.6
click at [471, 98] on app-calendar-viewport "Mon 25 8/10 5 Jobs Tue 26 22/24 14 Jobs Wed 27 14/15 6 Jobs Thu 28 19/19 10 Job…" at bounding box center [313, 279] width 627 height 453
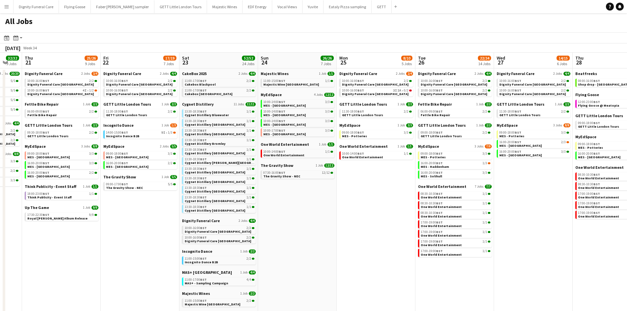
drag, startPoint x: 383, startPoint y: 92, endPoint x: 559, endPoint y: 90, distance: 176.5
click at [559, 90] on app-calendar-viewport "Tue 19 32/33 9 Jobs Wed 20 32/32 9 Jobs Thu 21 25/26 9 Jobs Fri 22 17/19 7 Jobs…" at bounding box center [313, 279] width 627 height 453
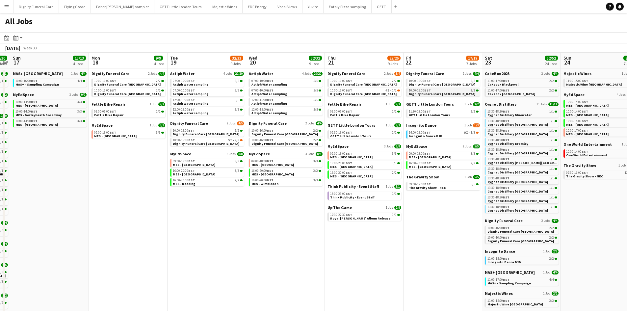
drag, startPoint x: 439, startPoint y: 83, endPoint x: 531, endPoint y: 94, distance: 93.5
click at [577, 82] on app-calendar-viewport "Fri 15 6/6 2 Jobs Sat 16 30/30 18 Jobs Sun 17 13/13 4 Jobs Mon 18 9/9 4 Jobs Tu…" at bounding box center [313, 279] width 627 height 453
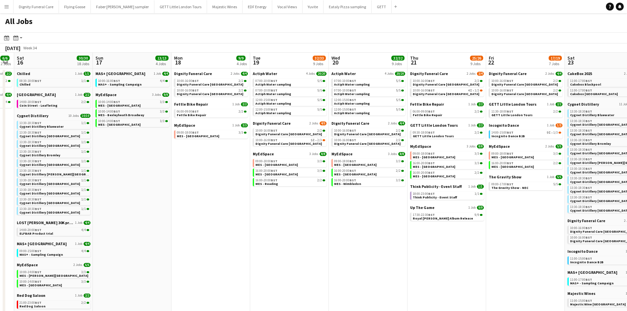
drag, startPoint x: 566, startPoint y: 123, endPoint x: 574, endPoint y: 122, distance: 7.3
click at [574, 122] on app-calendar-viewport "Thu 14 12/12 4 Jobs Fri 15 6/6 2 Jobs Sat 16 30/30 18 Jobs Sun 17 13/13 4 Jobs …" at bounding box center [313, 279] width 627 height 453
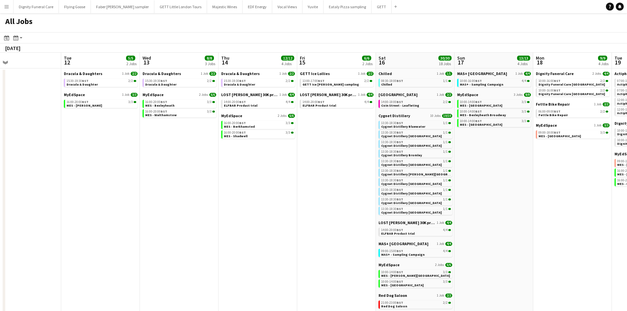
drag, startPoint x: 231, startPoint y: 152, endPoint x: 528, endPoint y: 148, distance: 297.4
click at [564, 145] on app-calendar-viewport "Sat 9 36/37 21 Jobs Sun 10 15/18 7 Jobs Mon 11 Tue 12 5/5 2 Jobs Wed 13 8/8 3 J…" at bounding box center [313, 279] width 627 height 453
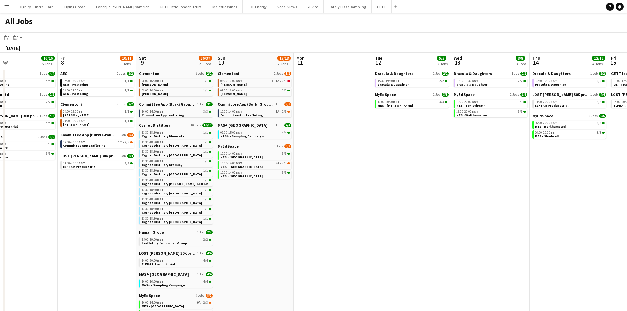
drag, startPoint x: 344, startPoint y: 170, endPoint x: 612, endPoint y: 164, distance: 268.4
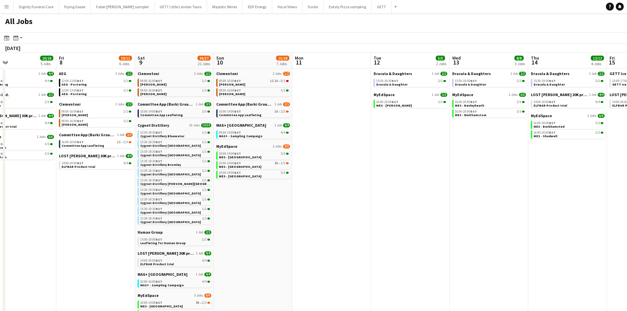
click at [612, 164] on app-calendar-viewport "Tue 5 18/18 6 Jobs Wed 6 17/18 5 Jobs Thu 7 16/16 5 Jobs Fri 8 10/11 6 Jobs Sat…" at bounding box center [313, 279] width 627 height 453
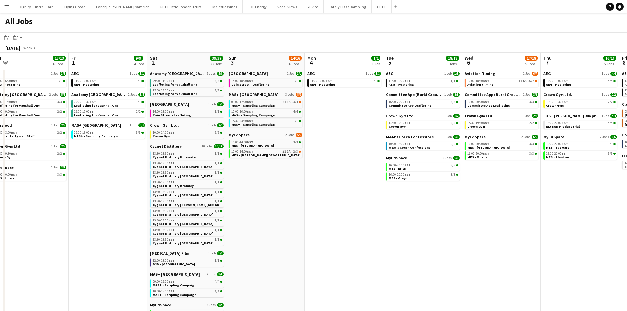
drag, startPoint x: 477, startPoint y: 173, endPoint x: 632, endPoint y: 169, distance: 154.8
click at [627, 169] on html "Menu Boards Boards Boards All jobs Status Workforce Workforce My Workforce Recr…" at bounding box center [313, 252] width 627 height 505
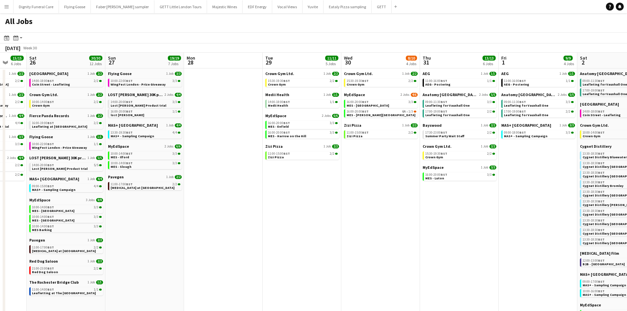
drag, startPoint x: 339, startPoint y: 178, endPoint x: 483, endPoint y: 198, distance: 145.9
click at [577, 179] on app-calendar-viewport "Wed 23 10/10 4 Jobs Thu 24 19/19 7 Jobs Fri 25 15/15 6 Jobs Sat 26 30/30 12 Job…" at bounding box center [313, 279] width 627 height 453
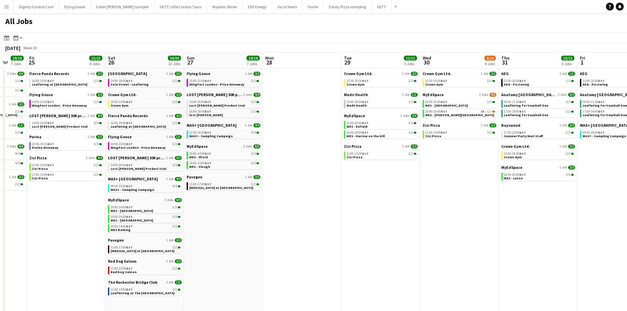
scroll to position [0, 181]
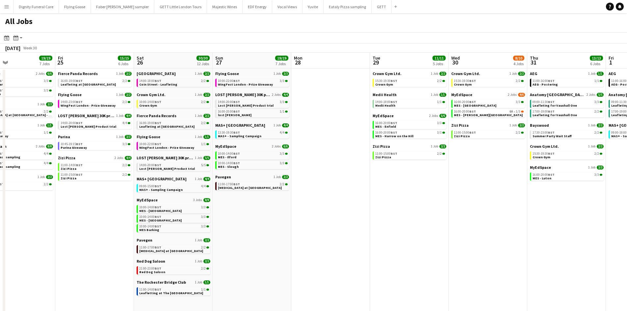
drag, startPoint x: 555, startPoint y: 206, endPoint x: 583, endPoint y: 205, distance: 28.0
click at [583, 205] on app-calendar-viewport "Tue 22 3/3 1 Job Wed 23 10/10 4 Jobs Thu 24 19/19 7 Jobs Fri 25 15/15 6 Jobs Sa…" at bounding box center [313, 279] width 627 height 453
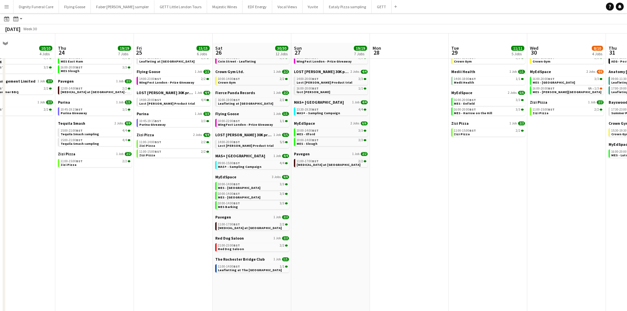
scroll to position [33, 0]
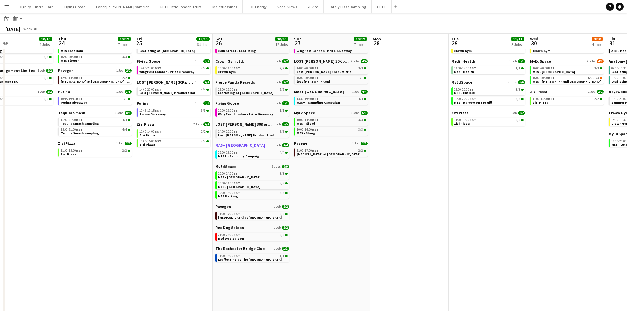
click at [221, 147] on span "MAS+ [GEOGRAPHIC_DATA]" at bounding box center [240, 145] width 50 height 5
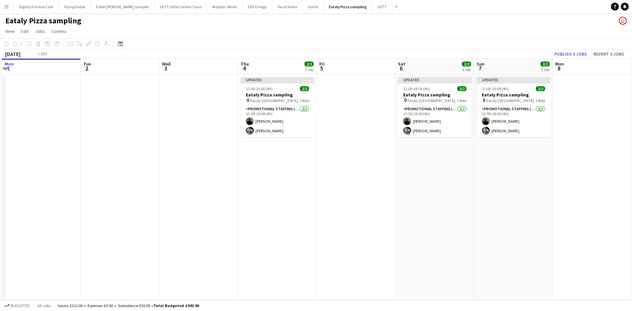
scroll to position [0, 236]
drag, startPoint x: 435, startPoint y: 169, endPoint x: 357, endPoint y: 167, distance: 78.7
click at [357, 167] on app-calendar-viewport "Fri 29 Sat 30 Sun 31 Mon 1 Tue 2 Wed 3 Thu 4 2/2 1 Job Fri 5 Sat 6 2/2 1 Job Su…" at bounding box center [316, 179] width 632 height 241
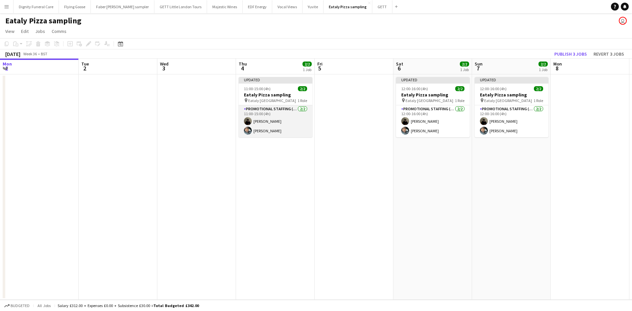
click at [280, 123] on app-card-role "Promotional Staffing (Sampling Staff) 2/2 11:00-15:00 (4h) Mahamedqadar Osman A…" at bounding box center [276, 121] width 74 height 32
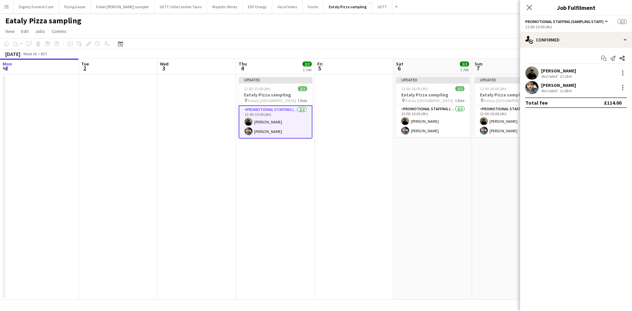
click at [551, 71] on div "[PERSON_NAME]" at bounding box center [558, 71] width 35 height 6
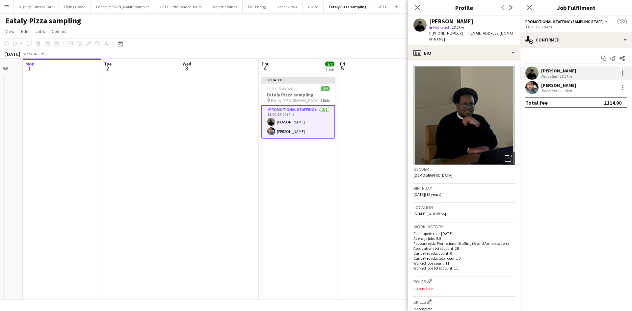
drag, startPoint x: 311, startPoint y: 201, endPoint x: 226, endPoint y: 198, distance: 85.0
click at [226, 198] on app-calendar-viewport "Fri 29 Sat 30 Sun 31 Mon 1 Tue 2 Wed 3 Thu 4 2/2 1 Job Fri 5 Sat 6 2/2 1 Job Su…" at bounding box center [316, 179] width 632 height 241
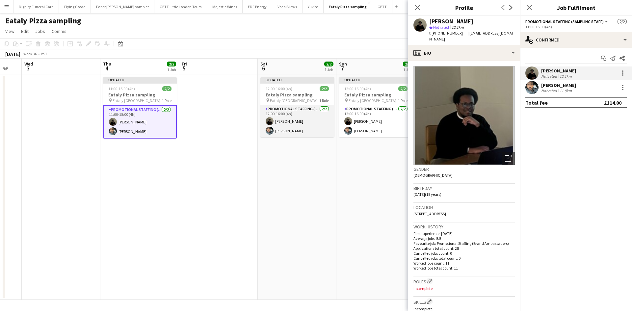
scroll to position [0, 214]
click at [290, 130] on app-card-role "Promotional Staffing (Sampling Staff) 2/2 12:00-16:00 (4h) Mahamedqadar Osman A…" at bounding box center [298, 121] width 74 height 32
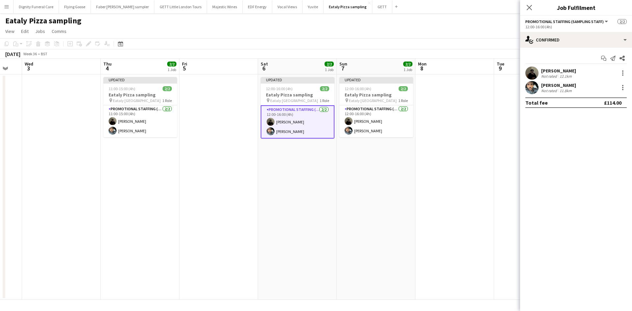
click at [567, 83] on div "Abdul Wahhab Ahmad" at bounding box center [558, 85] width 35 height 6
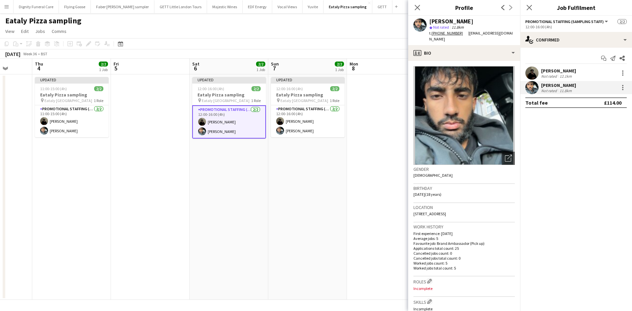
scroll to position [0, 337]
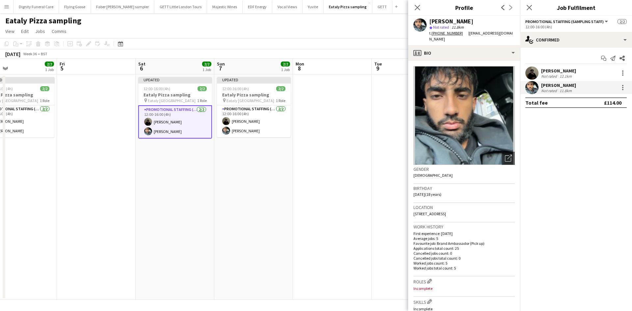
drag, startPoint x: 326, startPoint y: 179, endPoint x: 206, endPoint y: 168, distance: 119.7
click at [203, 170] on app-calendar-viewport "Sun 31 Mon 1 Tue 2 Wed 3 Thu 4 2/2 1 Job Fri 5 Sat 6 2/2 1 Job Sun 7 2/2 1 Job …" at bounding box center [316, 179] width 632 height 241
click at [251, 120] on app-card-role "Promotional Staffing (Sampling Staff) 2/2 12:00-16:00 (4h) Mahamedqadar Osman A…" at bounding box center [254, 121] width 74 height 32
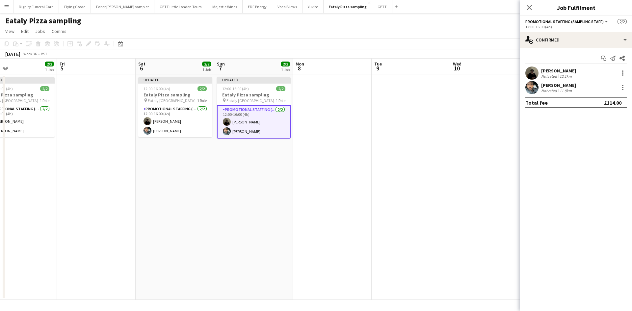
click at [550, 69] on div "[PERSON_NAME]" at bounding box center [558, 71] width 35 height 6
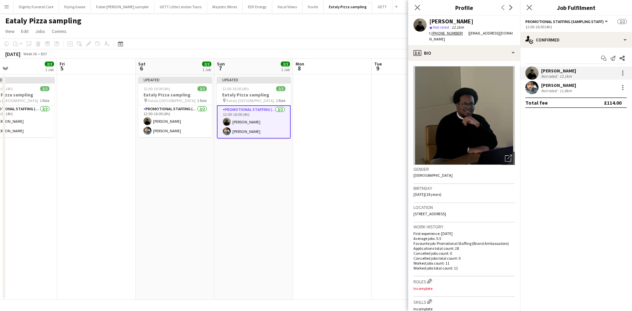
click at [253, 130] on app-card-role "Promotional Staffing (Sampling Staff) 2/2 12:00-16:00 (4h) Mahamedqadar Osman A…" at bounding box center [254, 121] width 74 height 33
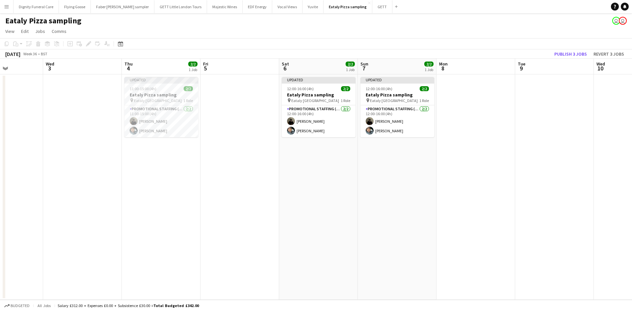
drag, startPoint x: 229, startPoint y: 168, endPoint x: 448, endPoint y: 159, distance: 218.8
click at [448, 160] on app-calendar-viewport "Sun 31 Mon 1 Tue 2 Wed 3 Thu 4 2/2 1 Job Fri 5 Sat 6 2/2 1 Job Sun 7 2/2 1 Job …" at bounding box center [316, 179] width 632 height 241
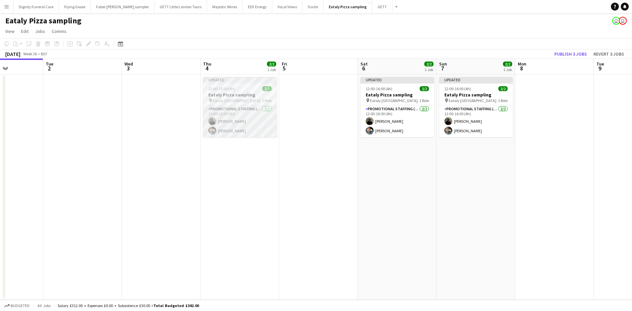
scroll to position [0, 184]
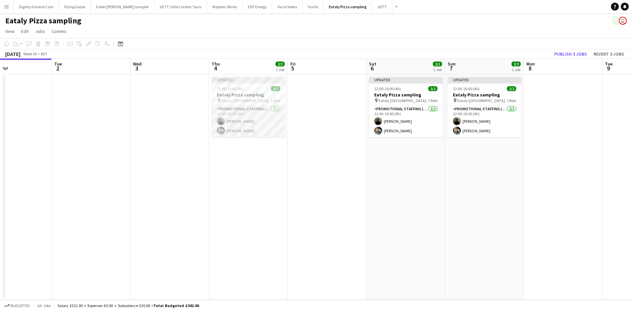
click at [248, 118] on app-card-role "Promotional Staffing (Sampling Staff) 2/2 11:00-15:00 (4h) Mahamedqadar Osman A…" at bounding box center [249, 121] width 74 height 32
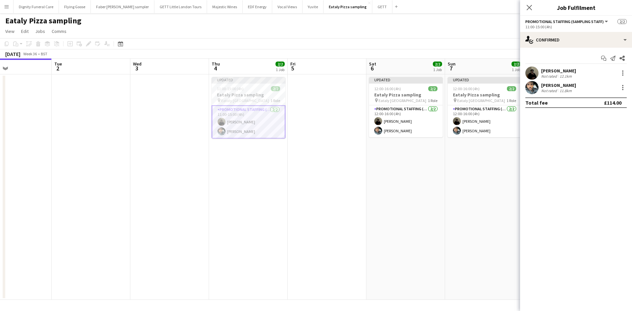
click at [569, 85] on div "Abdul Wahhab Ahmad" at bounding box center [558, 85] width 35 height 6
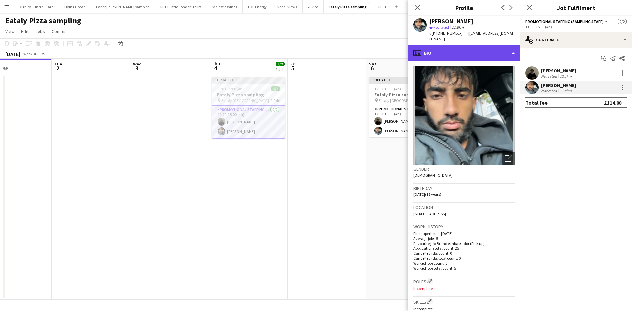
click at [462, 48] on div "profile Bio" at bounding box center [464, 53] width 112 height 16
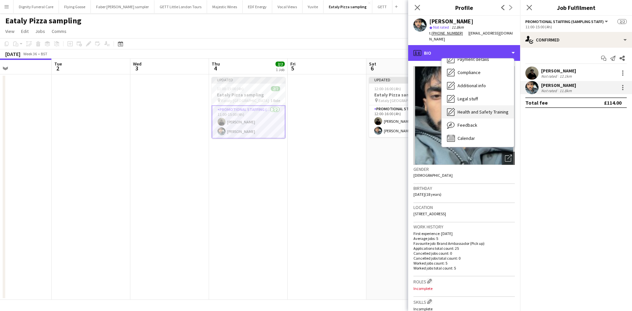
scroll to position [88, 0]
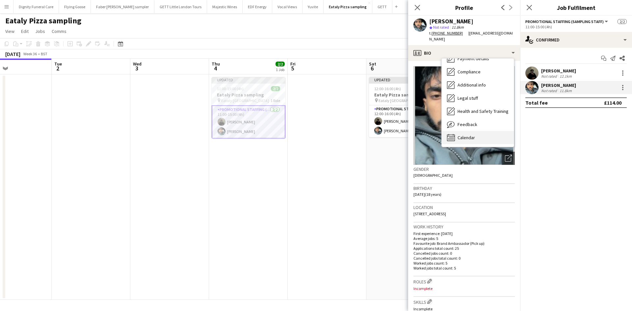
click at [475, 132] on div "Calendar Calendar" at bounding box center [478, 137] width 72 height 13
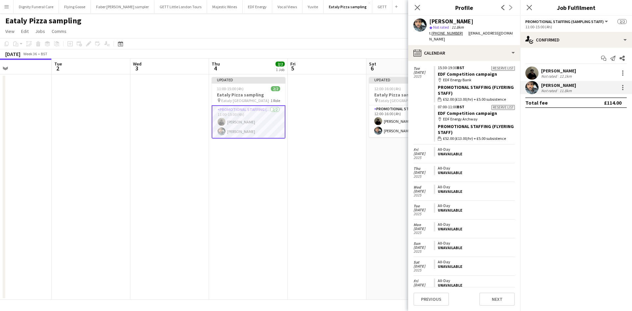
scroll to position [165, 0]
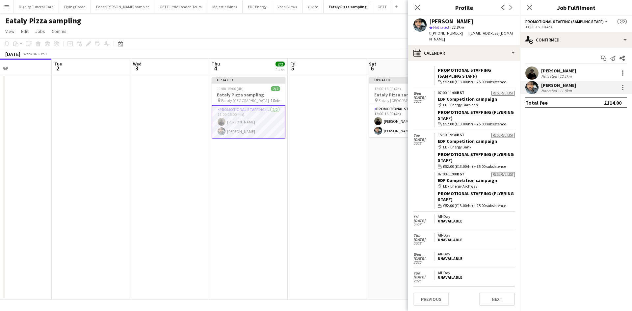
click at [336, 185] on app-date-cell at bounding box center [327, 187] width 79 height 226
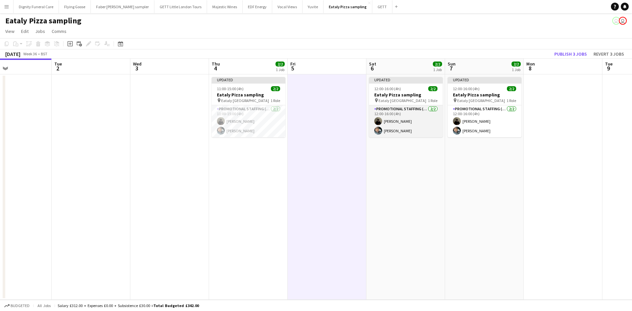
click at [405, 119] on app-card-role "Promotional Staffing (Sampling Staff) 2/2 12:00-16:00 (4h) Mahamedqadar Osman A…" at bounding box center [406, 121] width 74 height 32
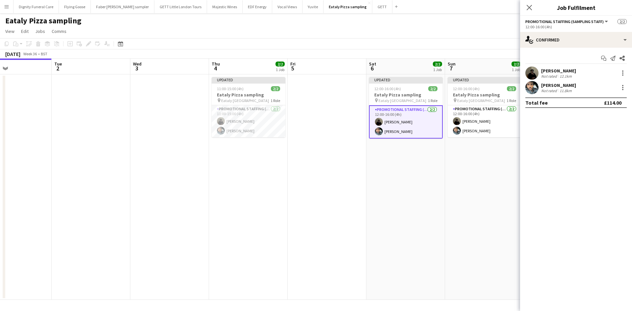
click at [552, 71] on div "[PERSON_NAME]" at bounding box center [558, 71] width 35 height 6
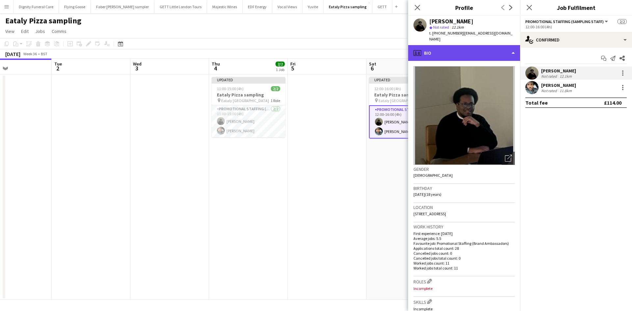
click at [456, 50] on div "profile Bio" at bounding box center [464, 53] width 112 height 16
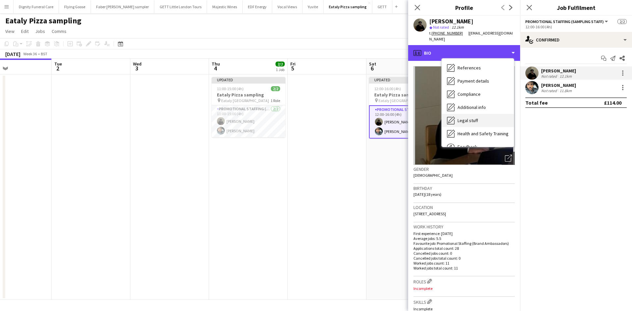
scroll to position [88, 0]
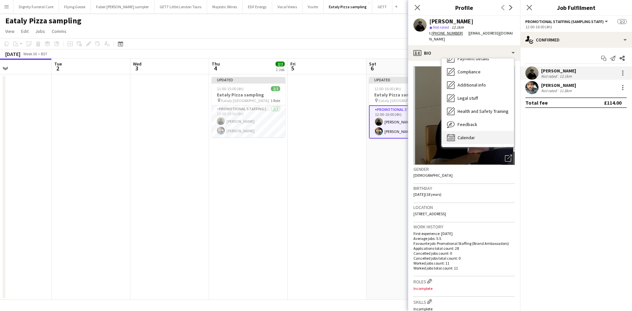
click at [466, 136] on span "Calendar" at bounding box center [466, 138] width 17 height 6
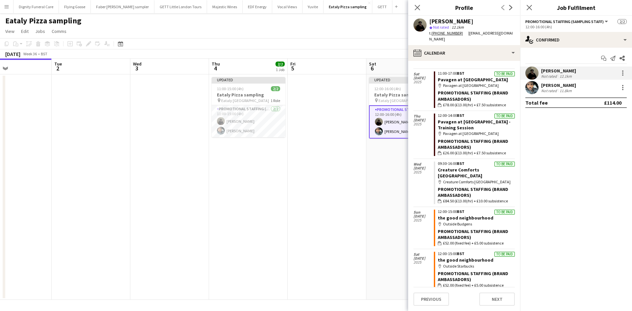
scroll to position [814, 0]
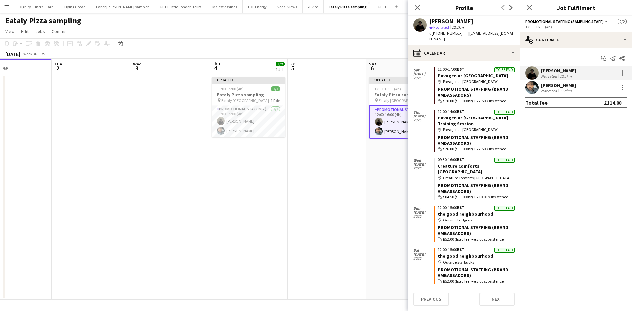
click at [240, 171] on app-date-cell "Updated 11:00-15:00 (4h) 2/2 Eataly Pizza sampling pin Eataly Liverpool Street …" at bounding box center [248, 187] width 79 height 226
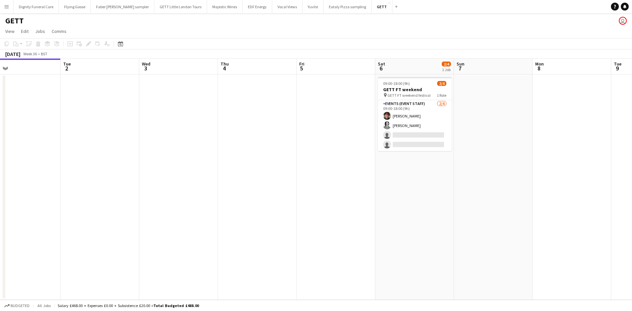
drag, startPoint x: 350, startPoint y: 124, endPoint x: 307, endPoint y: 119, distance: 44.1
click at [307, 120] on app-calendar-viewport "Fri 29 Sat 30 Sun 31 Mon 1 Tue 2 Wed 3 Thu 4 Fri 5 Sat 6 2/4 1 Job Sun 7 Mon 8 …" at bounding box center [316, 179] width 632 height 241
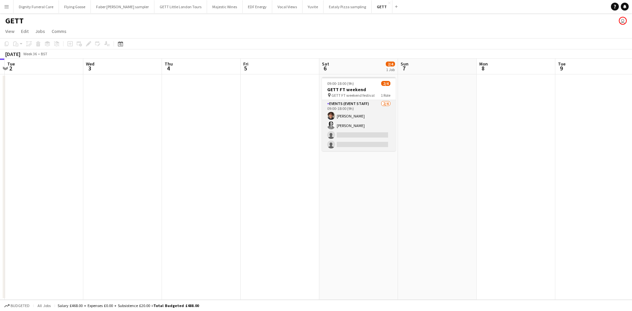
click at [362, 116] on app-card-role "Events (Event Staff) 2/4 09:00-18:00 (9h) Oliver Tickner-Bellau Eoin Dunlea sin…" at bounding box center [359, 125] width 74 height 51
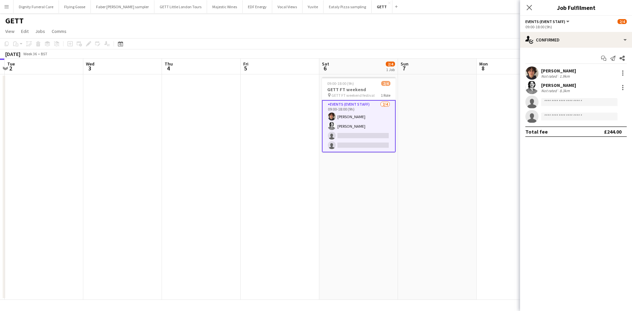
click at [351, 126] on app-card-role "Events (Event Staff) 2/4 09:00-18:00 (9h) Oliver Tickner-Bellau Eoin Dunlea sin…" at bounding box center [359, 126] width 74 height 52
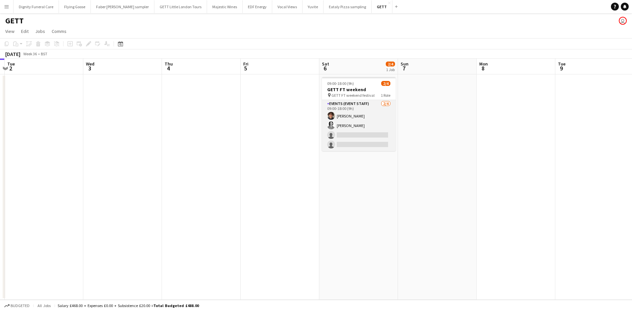
click at [351, 117] on app-card-role "Events (Event Staff) 2/4 09:00-18:00 (9h) Oliver Tickner-Bellau Eoin Dunlea sin…" at bounding box center [359, 125] width 74 height 51
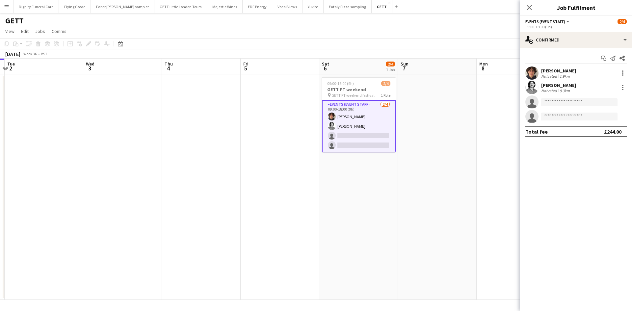
click at [554, 70] on div "Oliver Tickner-Bellau" at bounding box center [558, 71] width 35 height 6
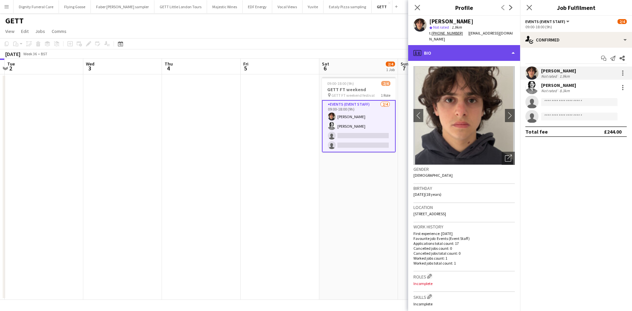
click at [463, 48] on div "profile Bio" at bounding box center [464, 53] width 112 height 16
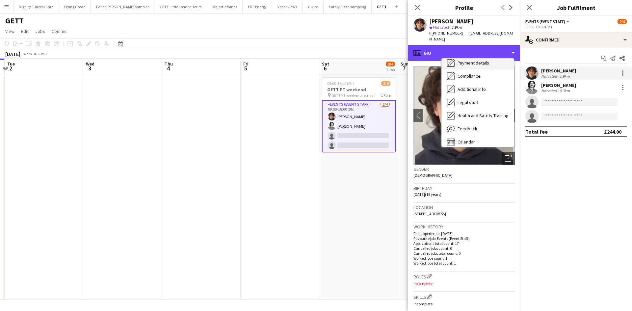
scroll to position [88, 0]
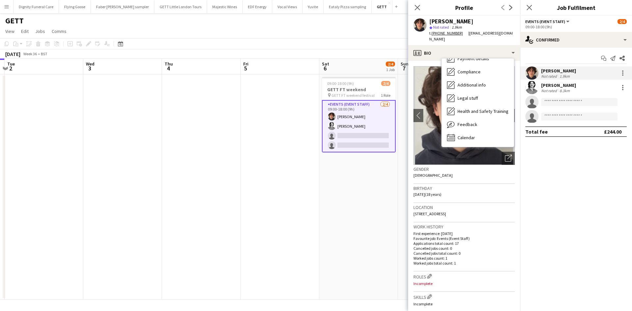
click at [561, 71] on div "Oliver Tickner-Bellau" at bounding box center [558, 71] width 35 height 6
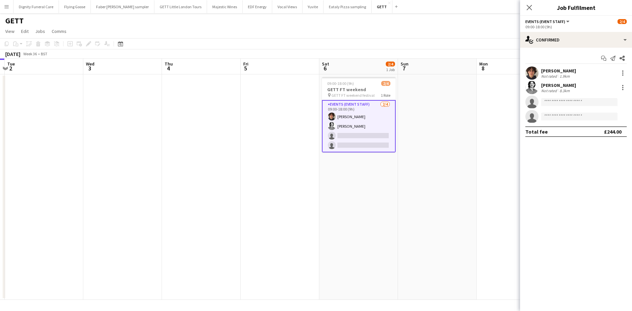
click at [563, 70] on div "Oliver Tickner-Bellau" at bounding box center [558, 71] width 35 height 6
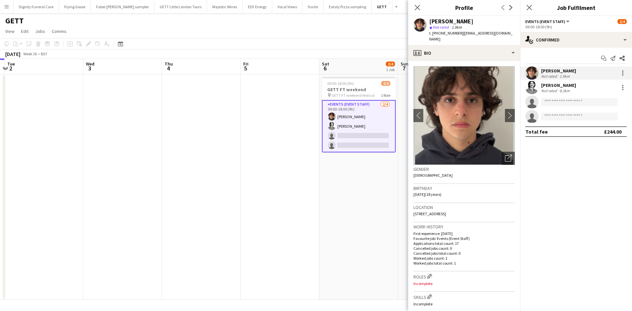
click at [342, 123] on app-card-role "Events (Event Staff) 2/4 09:00-18:00 (9h) Oliver Tickner-Bellau Eoin Dunlea sin…" at bounding box center [359, 126] width 74 height 52
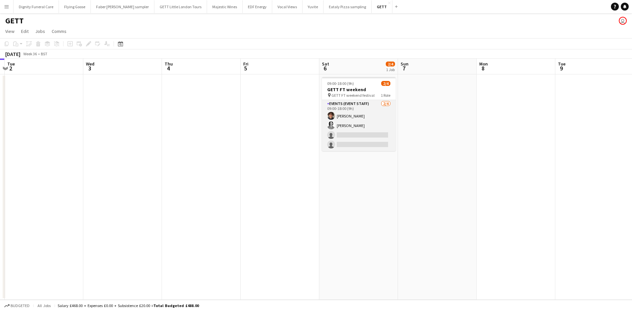
drag, startPoint x: 359, startPoint y: 140, endPoint x: 362, endPoint y: 140, distance: 3.4
click at [360, 140] on app-card-role "Events (Event Staff) 2/4 09:00-18:00 (9h) Oliver Tickner-Bellau Eoin Dunlea sin…" at bounding box center [359, 125] width 74 height 51
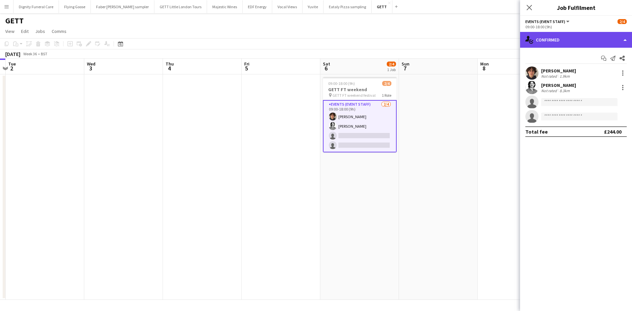
click at [560, 36] on div "single-neutral-actions-check-2 Confirmed" at bounding box center [576, 40] width 112 height 16
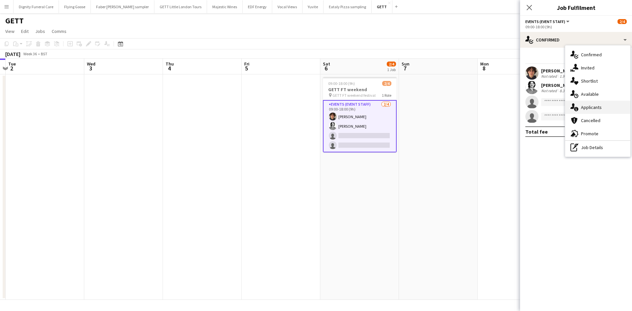
click at [587, 105] on div "single-neutral-actions-information Applicants" at bounding box center [597, 107] width 65 height 13
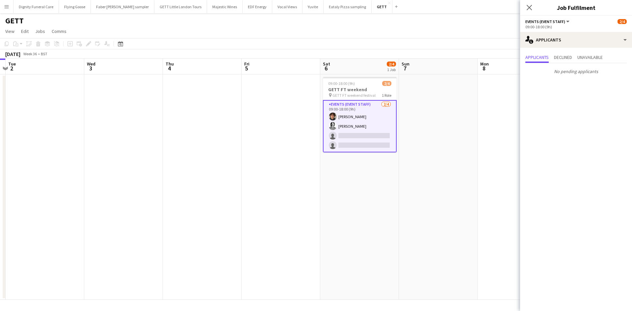
click at [466, 155] on app-date-cell at bounding box center [438, 187] width 79 height 226
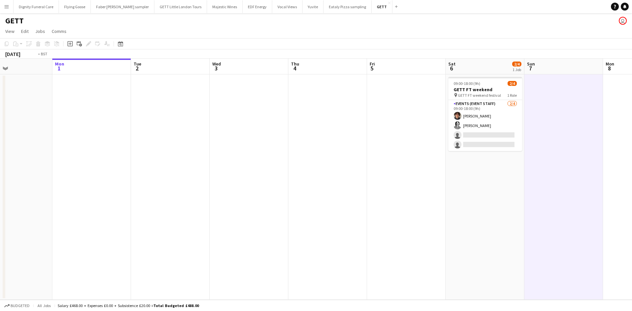
scroll to position [0, 136]
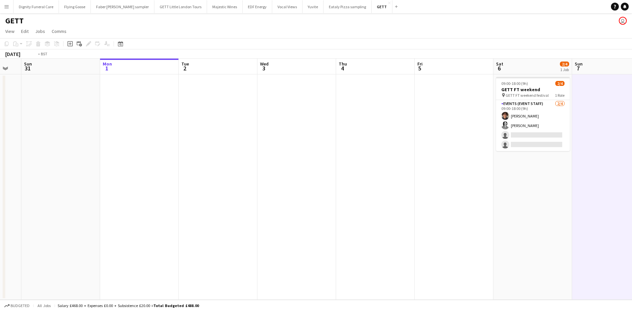
drag, startPoint x: 326, startPoint y: 147, endPoint x: 460, endPoint y: 142, distance: 134.1
click at [464, 143] on app-calendar-viewport "Fri 29 Sat 30 Sun 31 Mon 1 Tue 2 Wed 3 Thu 4 Fri 5 Sat 6 2/4 1 Job Sun 7 Mon 8 …" at bounding box center [316, 179] width 632 height 241
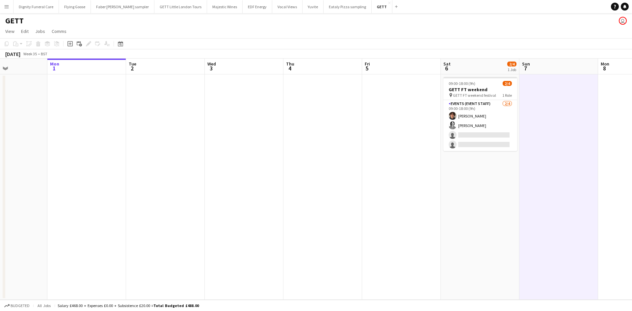
drag, startPoint x: 411, startPoint y: 147, endPoint x: 275, endPoint y: 134, distance: 136.7
click at [280, 134] on app-calendar-viewport "Thu 28 Fri 29 Sat 30 Sun 31 Mon 1 Tue 2 Wed 3 Thu 4 Fri 5 Sat 6 2/4 1 Job Sun 7…" at bounding box center [316, 179] width 632 height 241
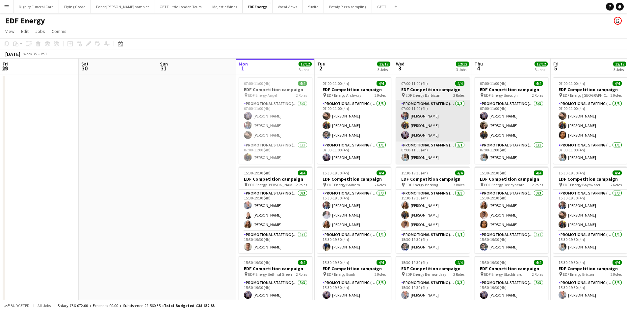
scroll to position [0, 157]
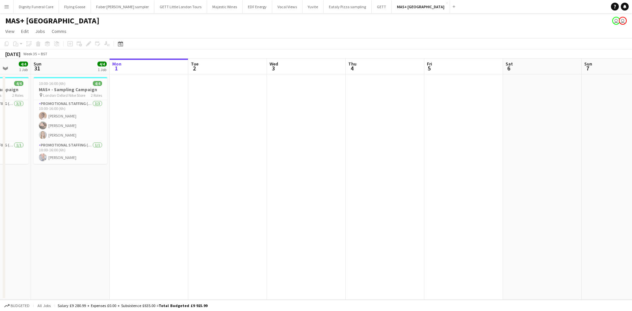
drag, startPoint x: 206, startPoint y: 151, endPoint x: 542, endPoint y: 122, distance: 337.2
click at [564, 122] on app-calendar-viewport "Fri 29 Sat 30 4/4 1 Job Sun 31 4/4 1 Job Mon 1 Tue 2 Wed 3 Thu 4 Fri 5 Sat 6 Su…" at bounding box center [316, 179] width 632 height 241
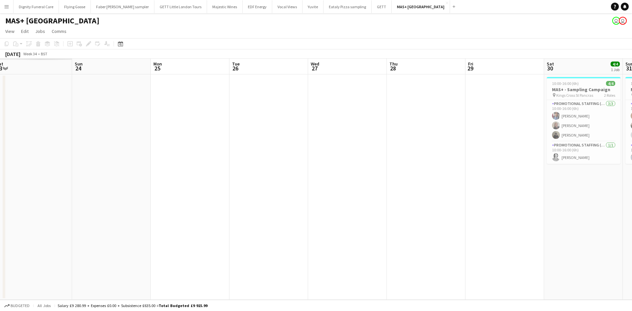
drag, startPoint x: 363, startPoint y: 134, endPoint x: 152, endPoint y: 130, distance: 210.4
click at [536, 129] on app-calendar-viewport "Thu 21 Fri 22 Sat 23 Sun 24 Mon 25 Tue 26 Wed 27 Thu 28 Fri 29 Sat 30 4/4 1 Job…" at bounding box center [316, 179] width 632 height 241
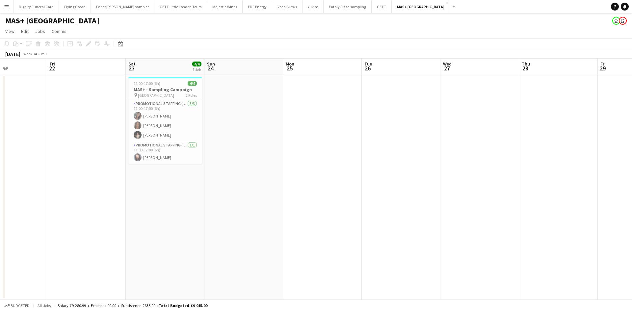
drag, startPoint x: 444, startPoint y: 128, endPoint x: 530, endPoint y: 125, distance: 86.0
click at [574, 125] on app-calendar-viewport "Tue 19 Wed 20 Thu 21 Fri 22 Sat 23 4/4 1 Job Sun 24 Mon 25 Tue 26 Wed 27 Thu 28…" at bounding box center [316, 179] width 632 height 241
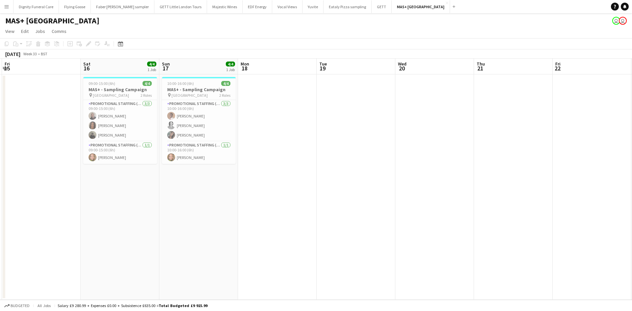
drag, startPoint x: 248, startPoint y: 129, endPoint x: 632, endPoint y: 134, distance: 384.3
click at [632, 134] on app-calendar-viewport "Wed 13 Thu 14 Fri 15 Sat 16 4/4 1 Job Sun 17 4/4 1 Job Mon 18 Tue 19 Wed 20 Thu…" at bounding box center [316, 179] width 632 height 241
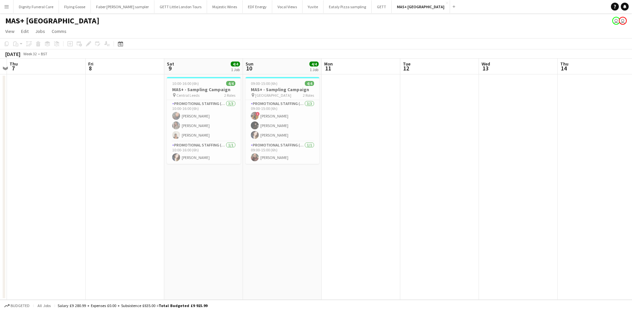
drag, startPoint x: 540, startPoint y: 126, endPoint x: 433, endPoint y: 134, distance: 107.7
click at [614, 123] on app-calendar-viewport "Mon 4 Tue 5 Wed 6 Thu 7 Fri 8 Sat 9 4/4 1 Job Sun 10 4/4 1 Job Mon 11 Tue 12 We…" at bounding box center [316, 179] width 632 height 241
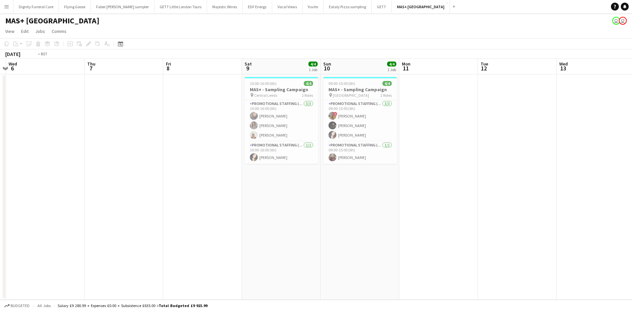
drag, startPoint x: 201, startPoint y: 156, endPoint x: 513, endPoint y: 147, distance: 312.9
click at [546, 147] on app-calendar-viewport "Mon 4 Tue 5 Wed 6 Thu 7 Fri 8 Sat 9 4/4 1 Job Sun 10 4/4 1 Job Mon 11 Tue 12 We…" at bounding box center [316, 179] width 632 height 241
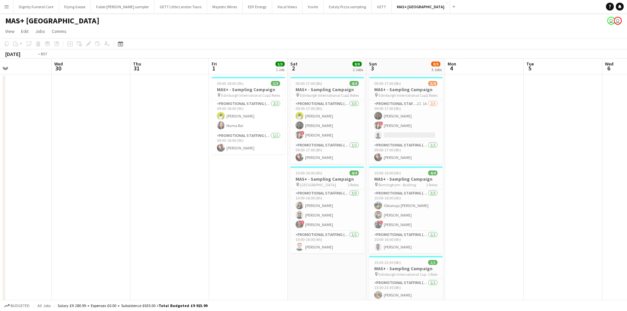
drag, startPoint x: 462, startPoint y: 150, endPoint x: 235, endPoint y: 148, distance: 226.9
click at [553, 147] on app-calendar-viewport "Sun 27 Mon 28 Tue 29 Wed 30 Thu 31 Fri 1 3/3 1 Job Sat 2 8/8 2 Jobs Sun 3 8/9 3…" at bounding box center [313, 197] width 627 height 276
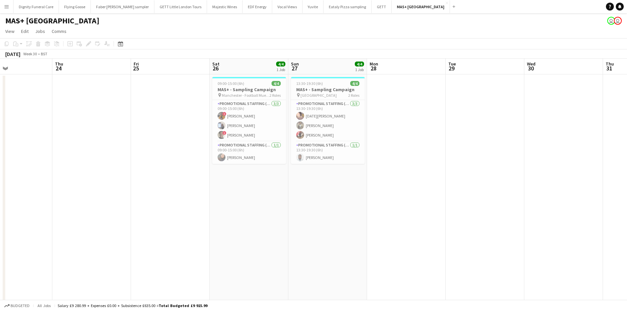
drag, startPoint x: 392, startPoint y: 150, endPoint x: 485, endPoint y: 149, distance: 92.5
click at [558, 150] on app-calendar-viewport "Mon 21 Tue 22 Wed 23 Thu 24 Fri 25 Sat 26 4/4 1 Job Sun 27 4/4 1 Job Mon 28 Tue…" at bounding box center [313, 197] width 627 height 276
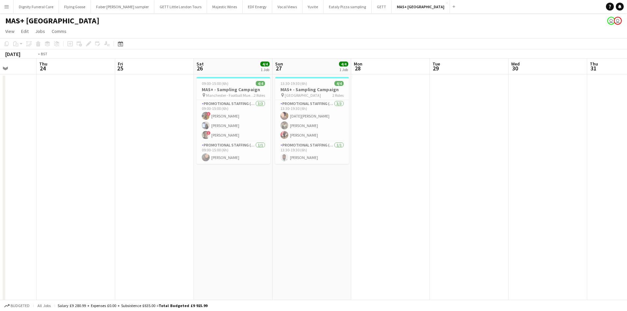
drag, startPoint x: 188, startPoint y: 149, endPoint x: 494, endPoint y: 146, distance: 306.6
click at [544, 146] on app-calendar-viewport "Mon 21 Tue 22 Wed 23 Thu 24 Fri 25 Sat 26 4/4 1 Job Sun 27 4/4 1 Job Mon 28 Tue…" at bounding box center [313, 197] width 627 height 276
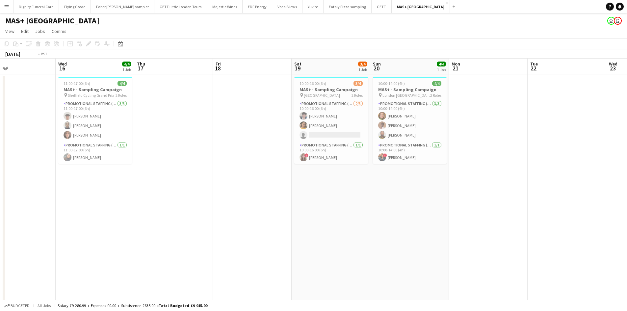
drag, startPoint x: 332, startPoint y: 161, endPoint x: 549, endPoint y: 144, distance: 217.7
click at [550, 144] on app-calendar-viewport "Mon 14 Tue 15 Wed 16 4/4 1 Job Thu 17 Fri 18 Sat 19 3/4 1 Job Sun 20 4/4 1 Job …" at bounding box center [313, 197] width 627 height 276
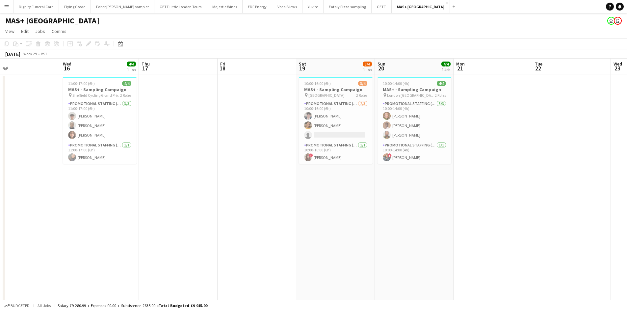
drag, startPoint x: 345, startPoint y: 174, endPoint x: 78, endPoint y: 170, distance: 267.4
click at [78, 170] on app-calendar-viewport "Sat 12 4/4 1 Job Sun 13 4/4 1 Job Mon 14 Tue 15 Wed 16 4/4 1 Job Thu 17 Fri 18 …" at bounding box center [313, 197] width 627 height 276
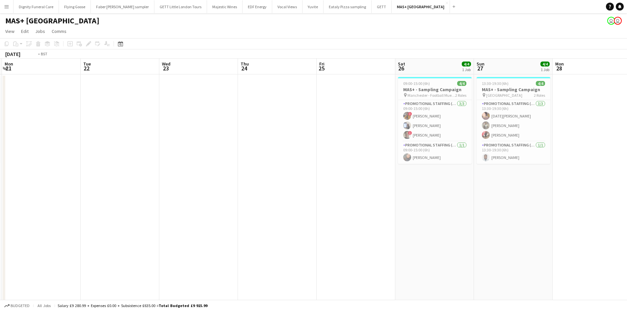
scroll to position [0, 263]
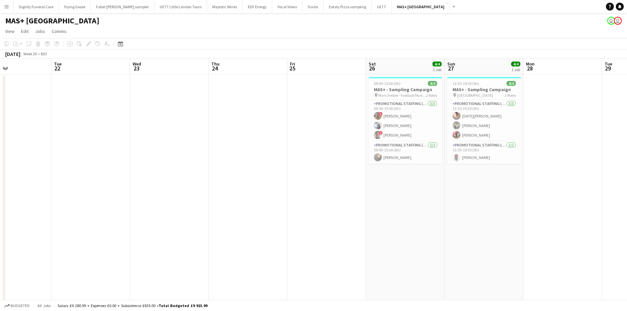
drag, startPoint x: 309, startPoint y: 175, endPoint x: 57, endPoint y: 175, distance: 252.2
click at [57, 175] on app-calendar-viewport "Fri 18 Sat 19 3/4 1 Job Sun 20 4/4 1 Job Mon 21 Tue 22 Wed 23 Thu 24 Fri 25 Sat…" at bounding box center [313, 197] width 627 height 276
